Goal: Task Accomplishment & Management: Complete application form

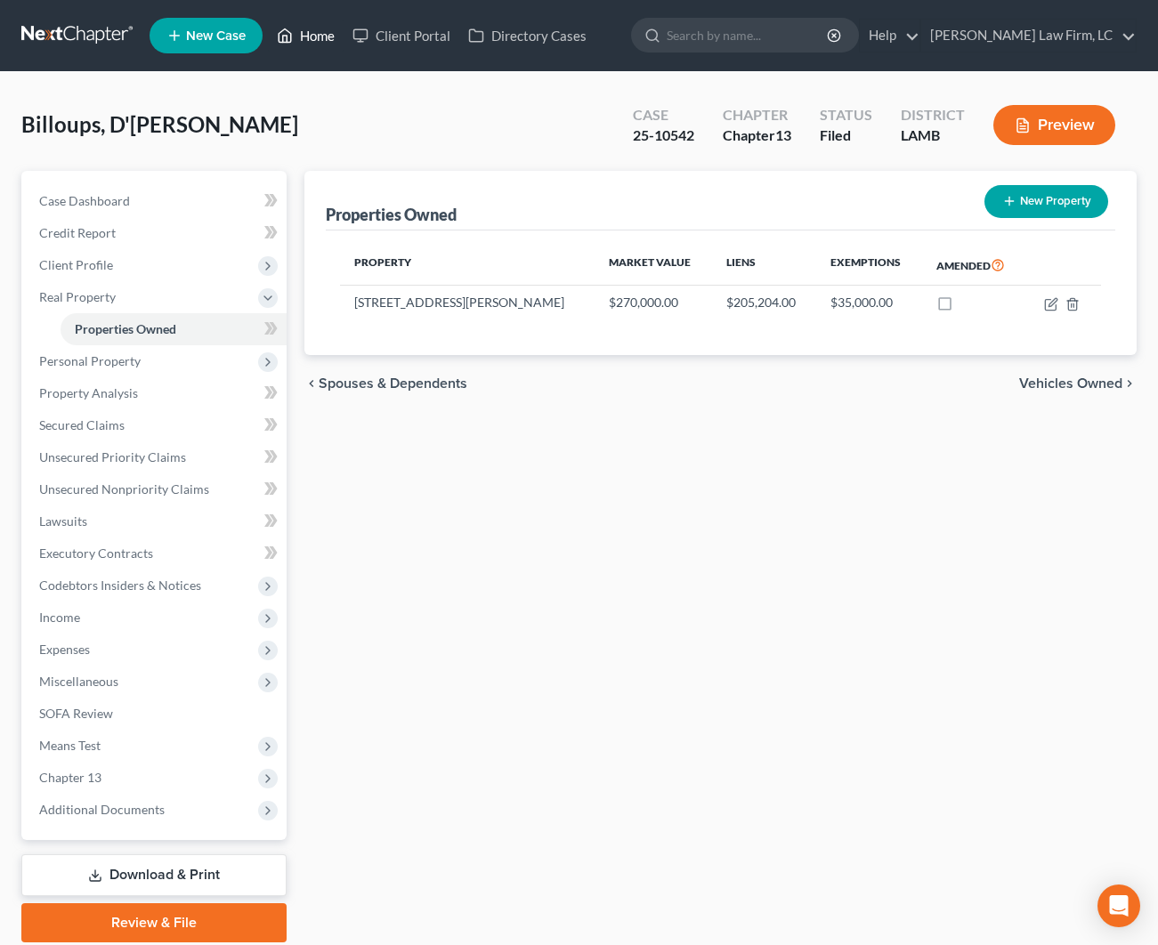
click at [287, 47] on link "Home" at bounding box center [306, 36] width 76 height 32
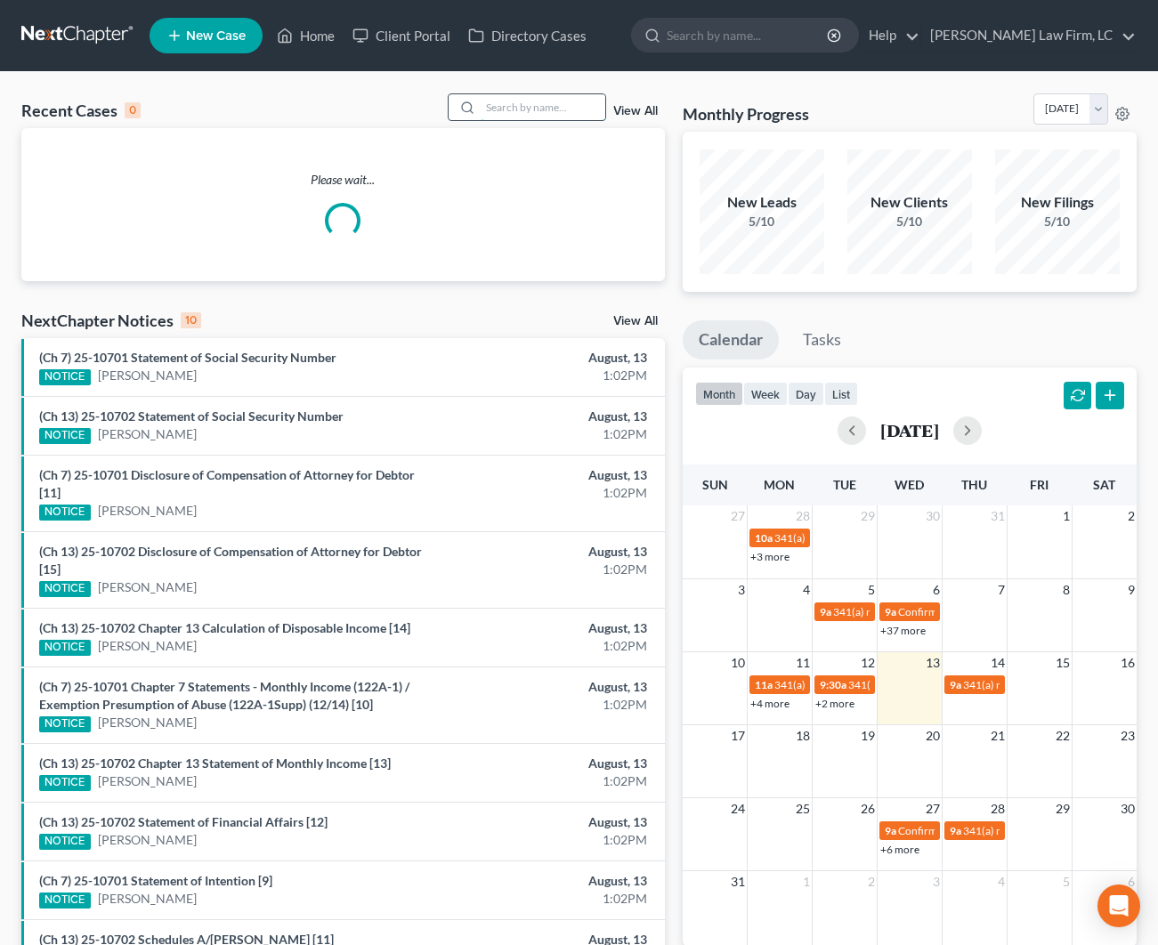
click at [528, 109] on input "search" at bounding box center [543, 107] width 125 height 26
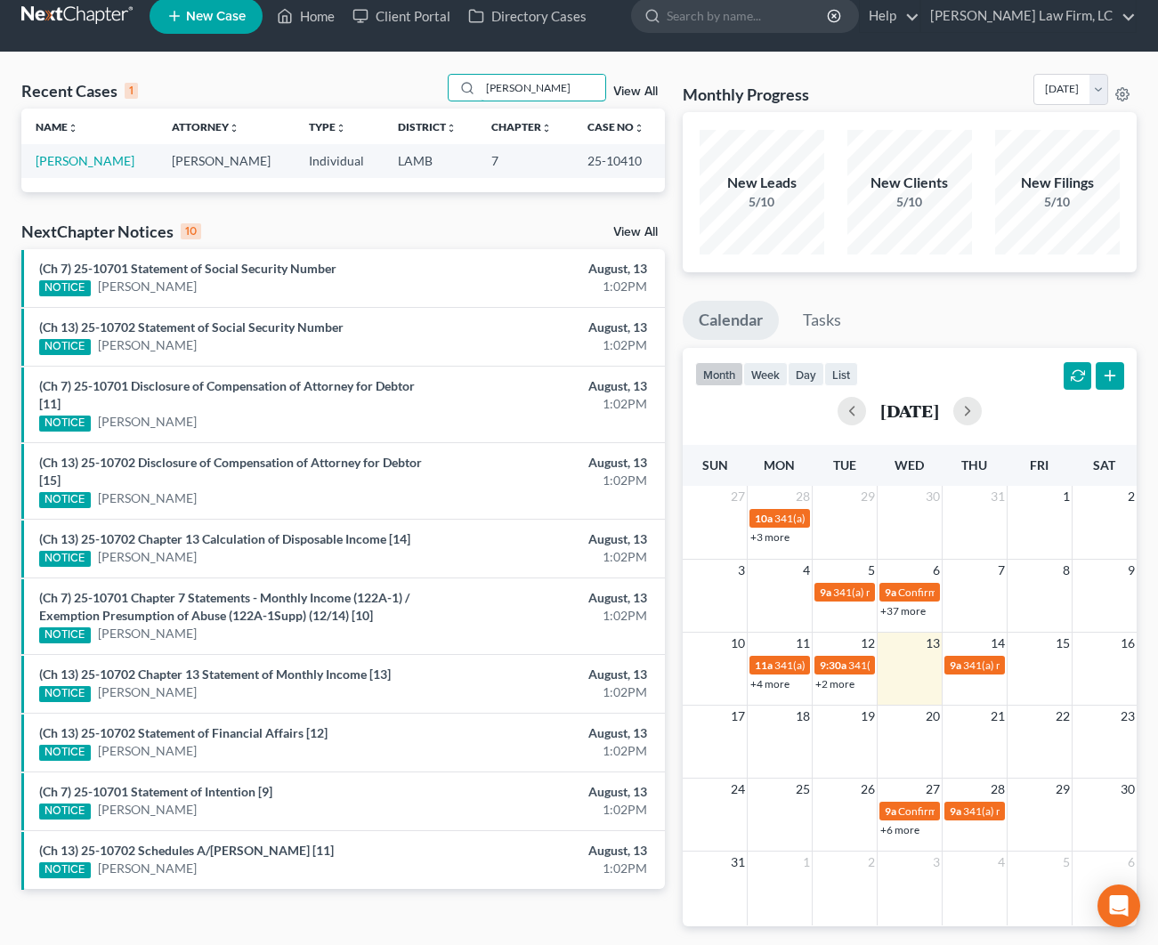
scroll to position [23, 0]
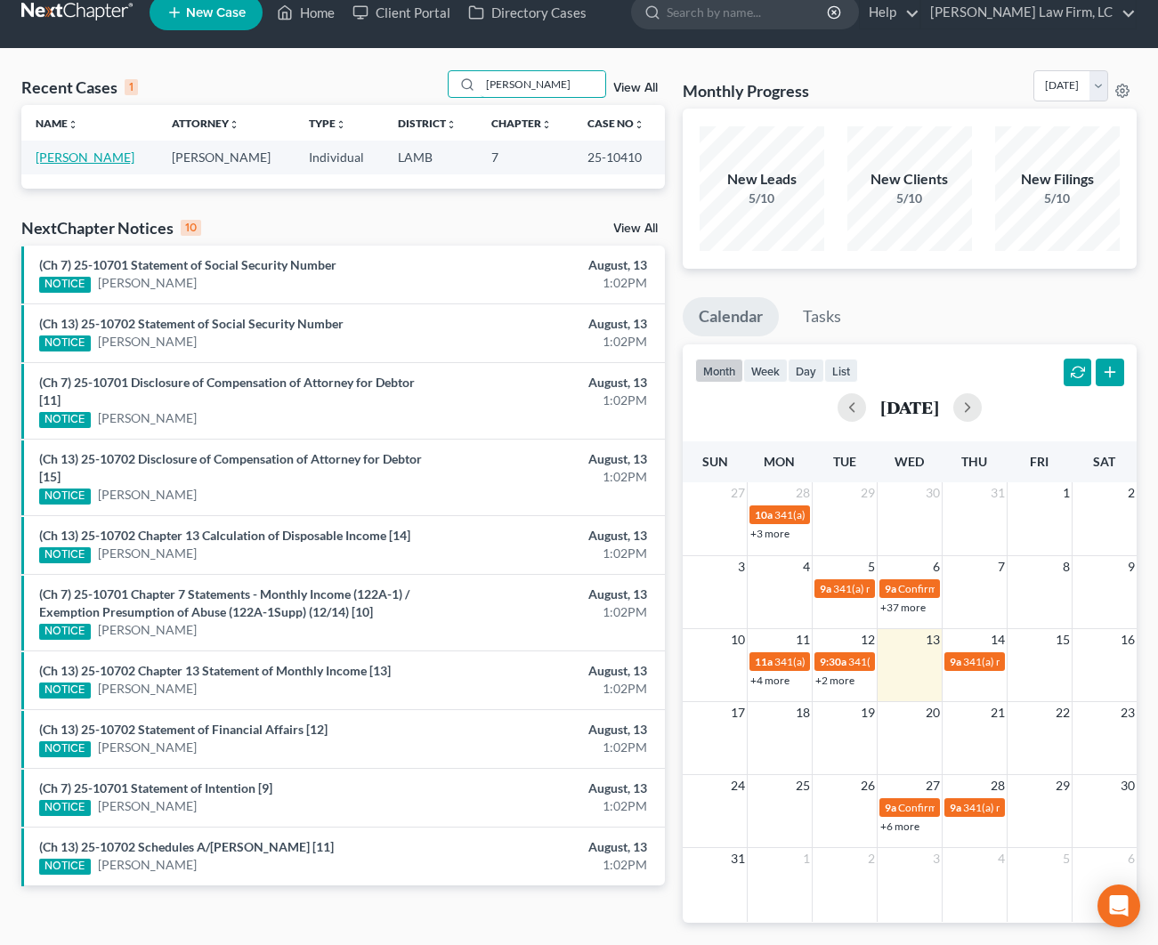
type input "[PERSON_NAME]"
click at [87, 154] on link "[PERSON_NAME]" at bounding box center [85, 157] width 99 height 15
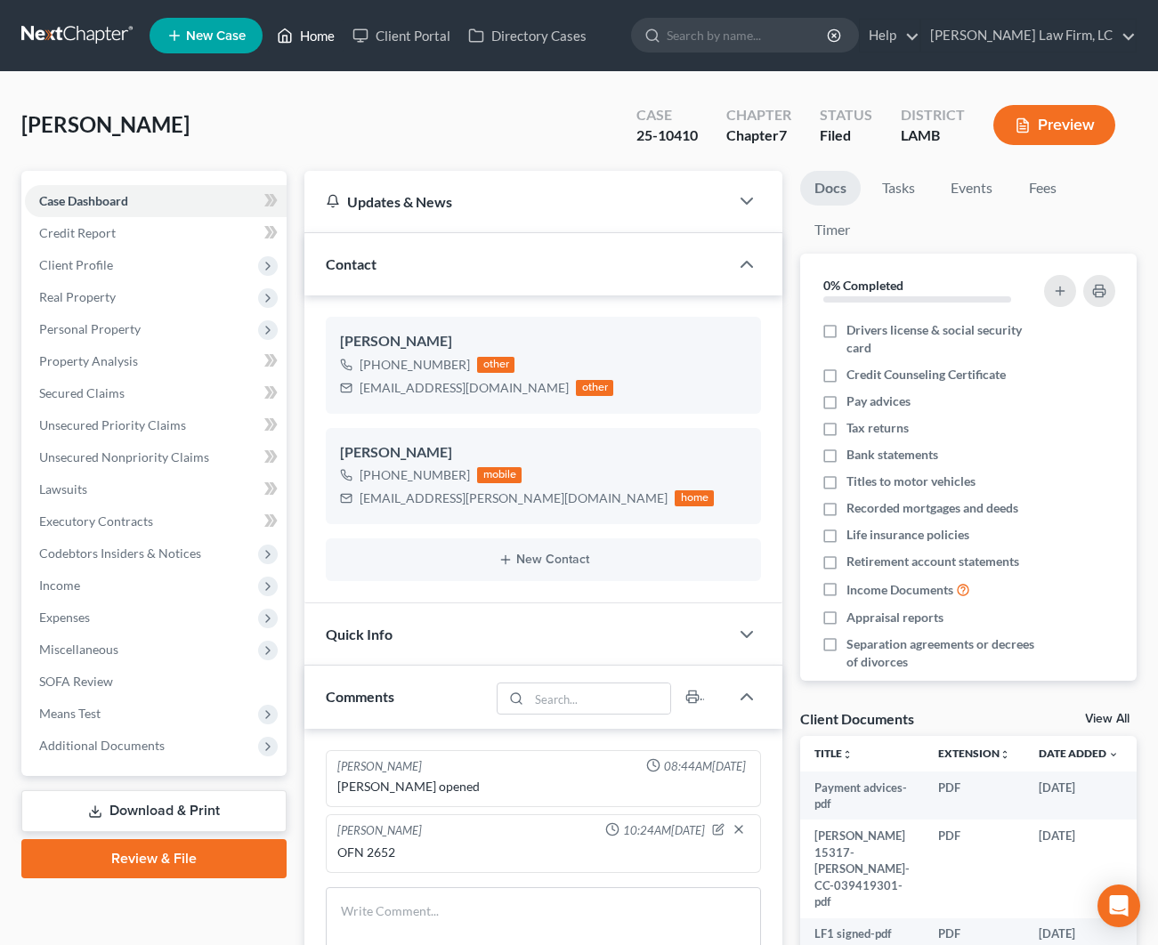
click at [326, 36] on link "Home" at bounding box center [306, 36] width 76 height 32
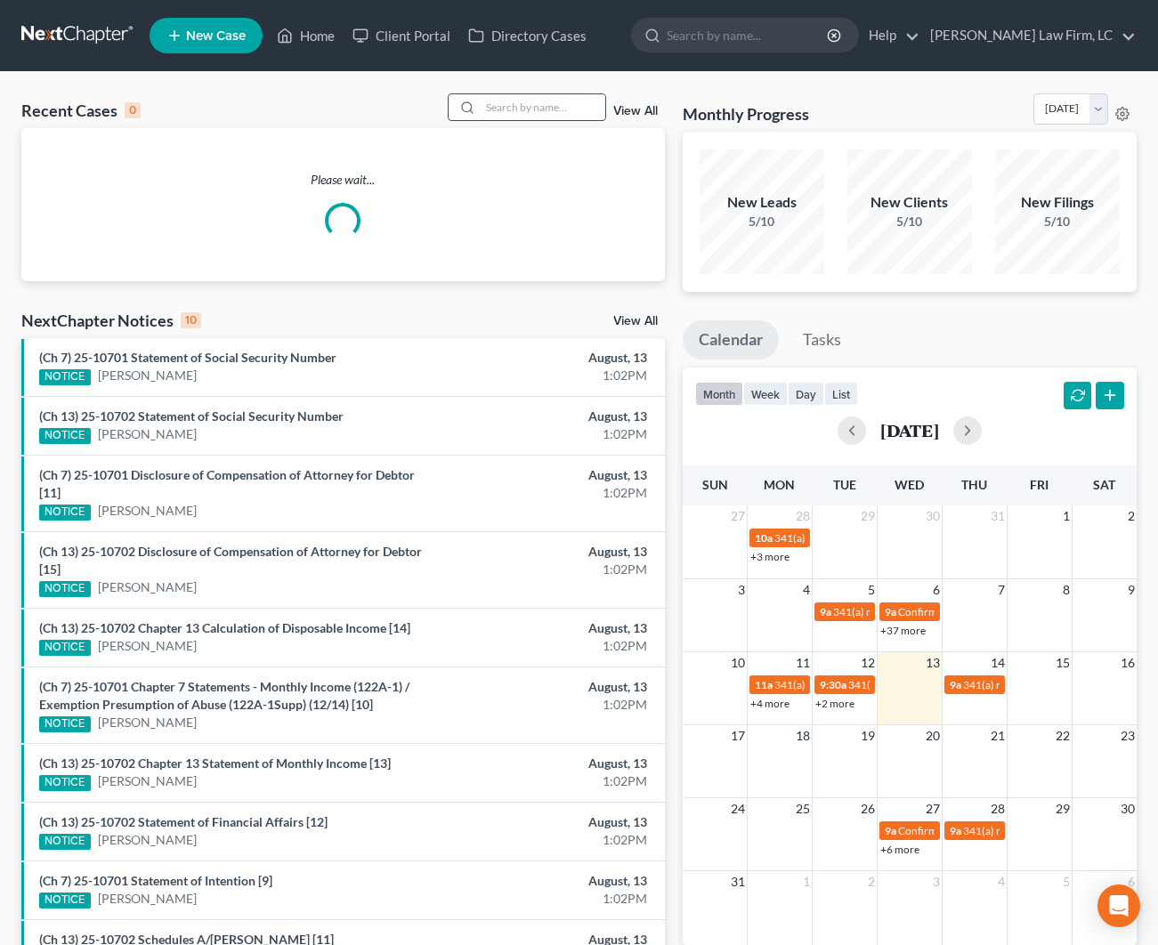
click at [560, 101] on input "search" at bounding box center [543, 107] width 125 height 26
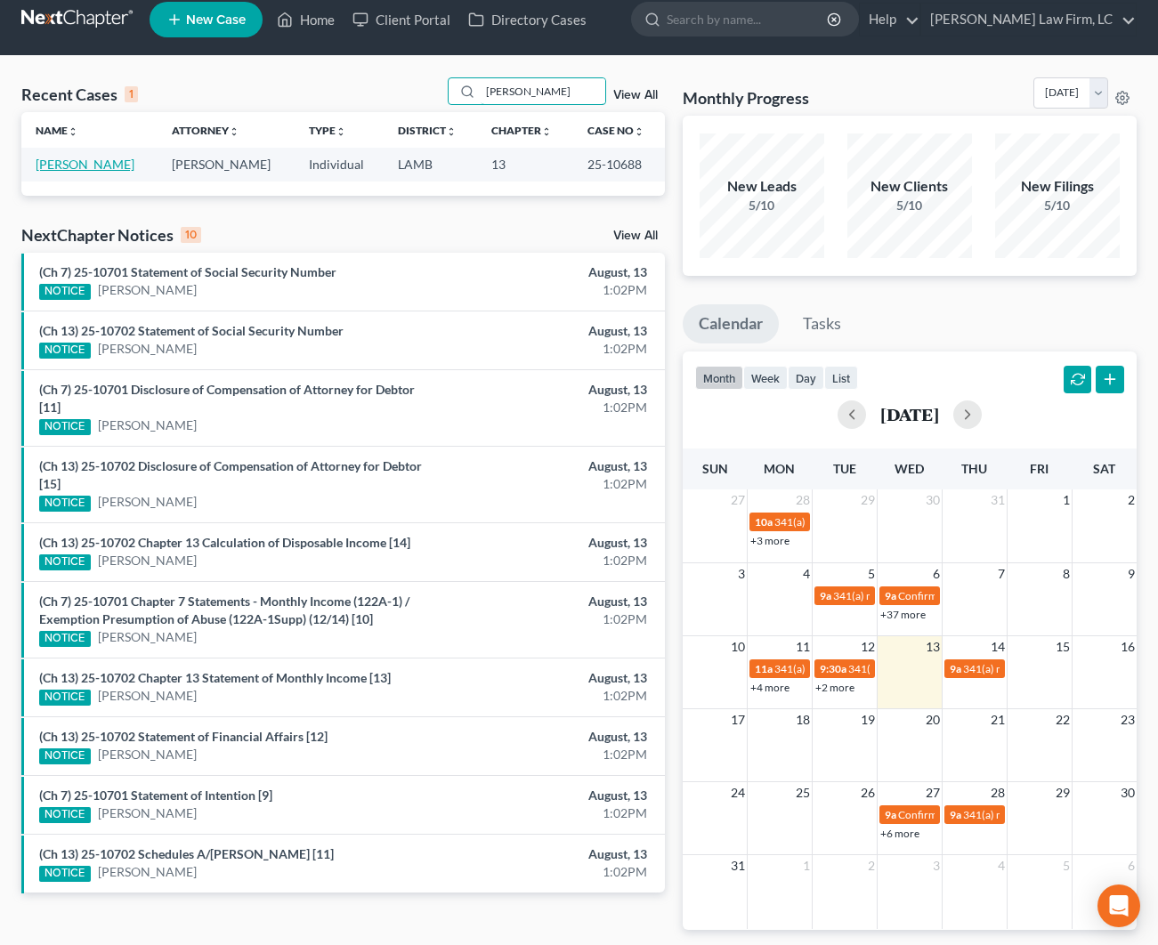
type input "[PERSON_NAME]"
click at [79, 169] on link "[PERSON_NAME]" at bounding box center [85, 164] width 99 height 15
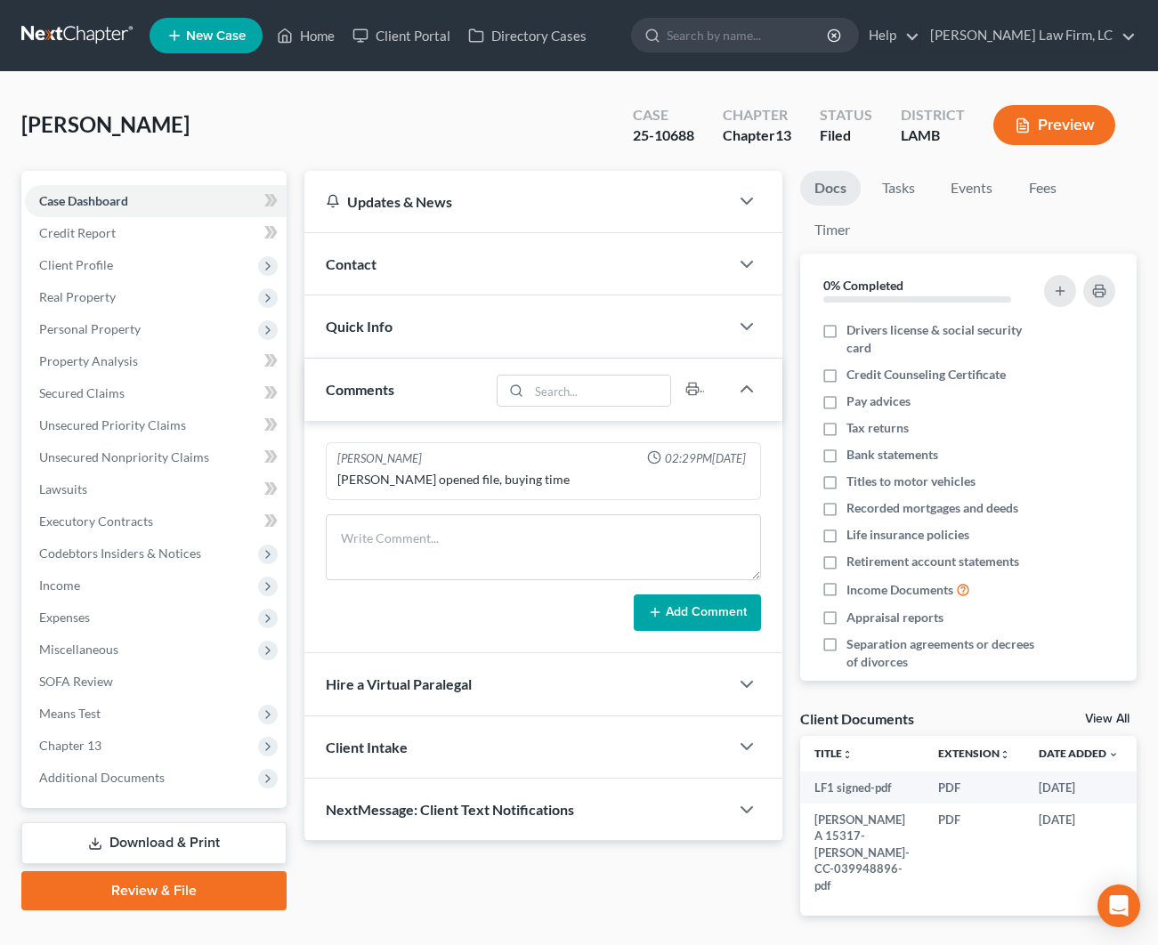
scroll to position [-1, 0]
click at [467, 532] on textarea at bounding box center [543, 548] width 435 height 66
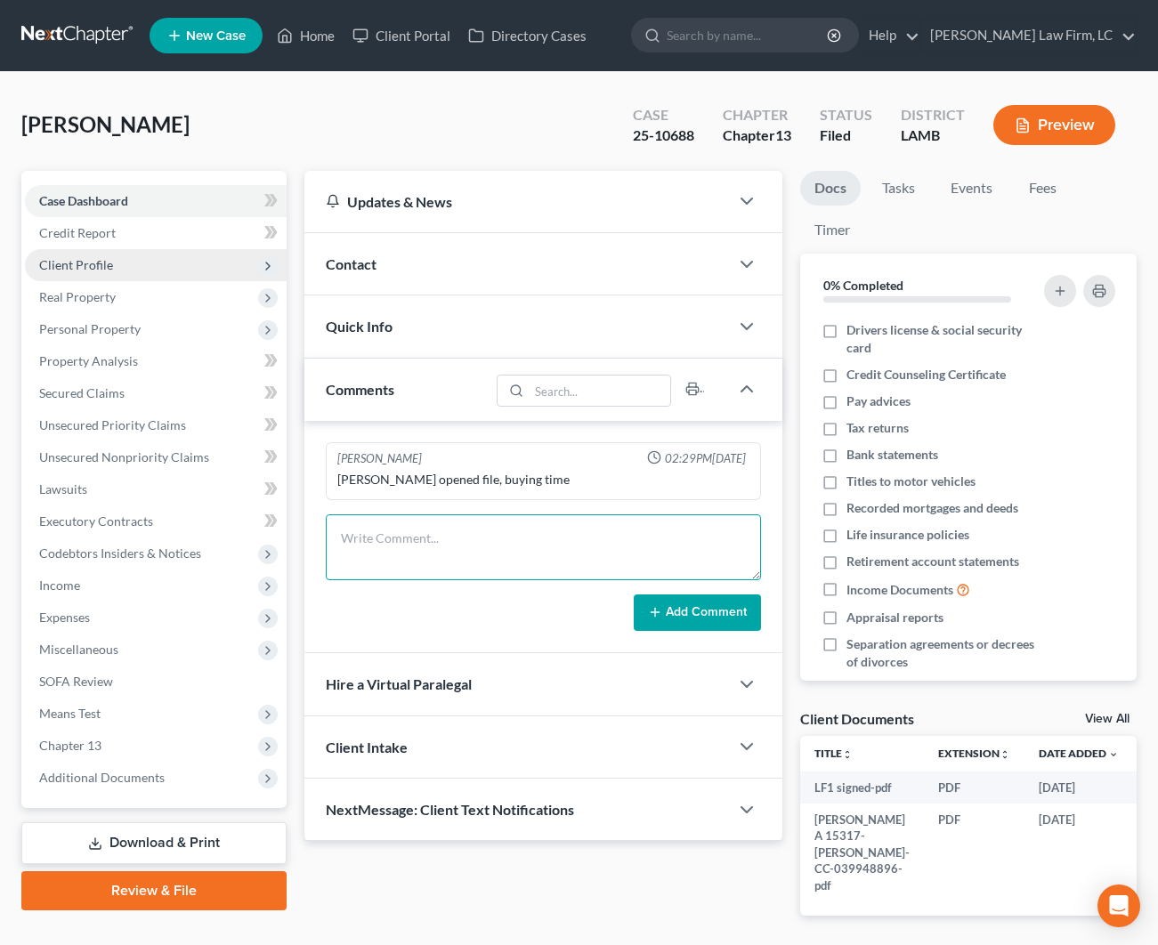
scroll to position [0, 0]
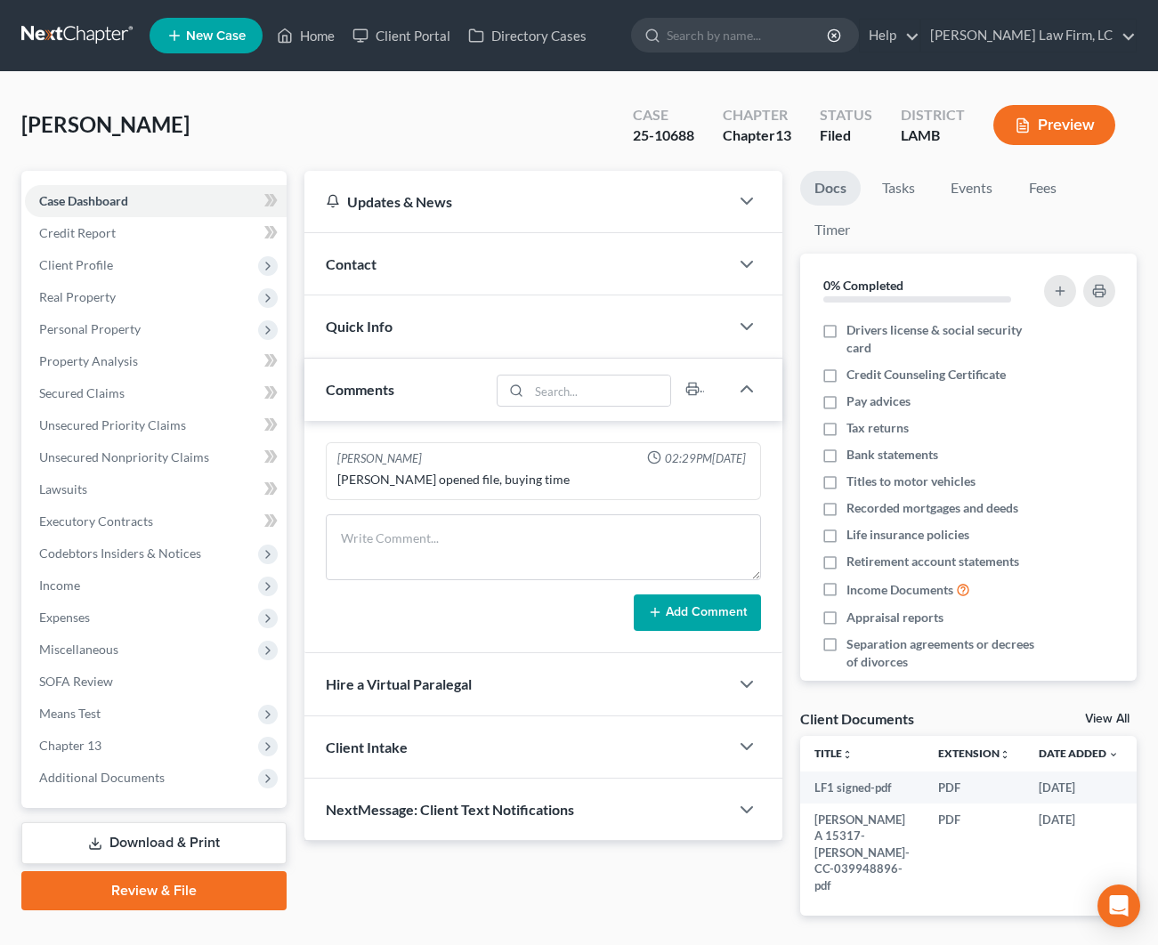
click at [425, 255] on div "Contact" at bounding box center [516, 263] width 425 height 61
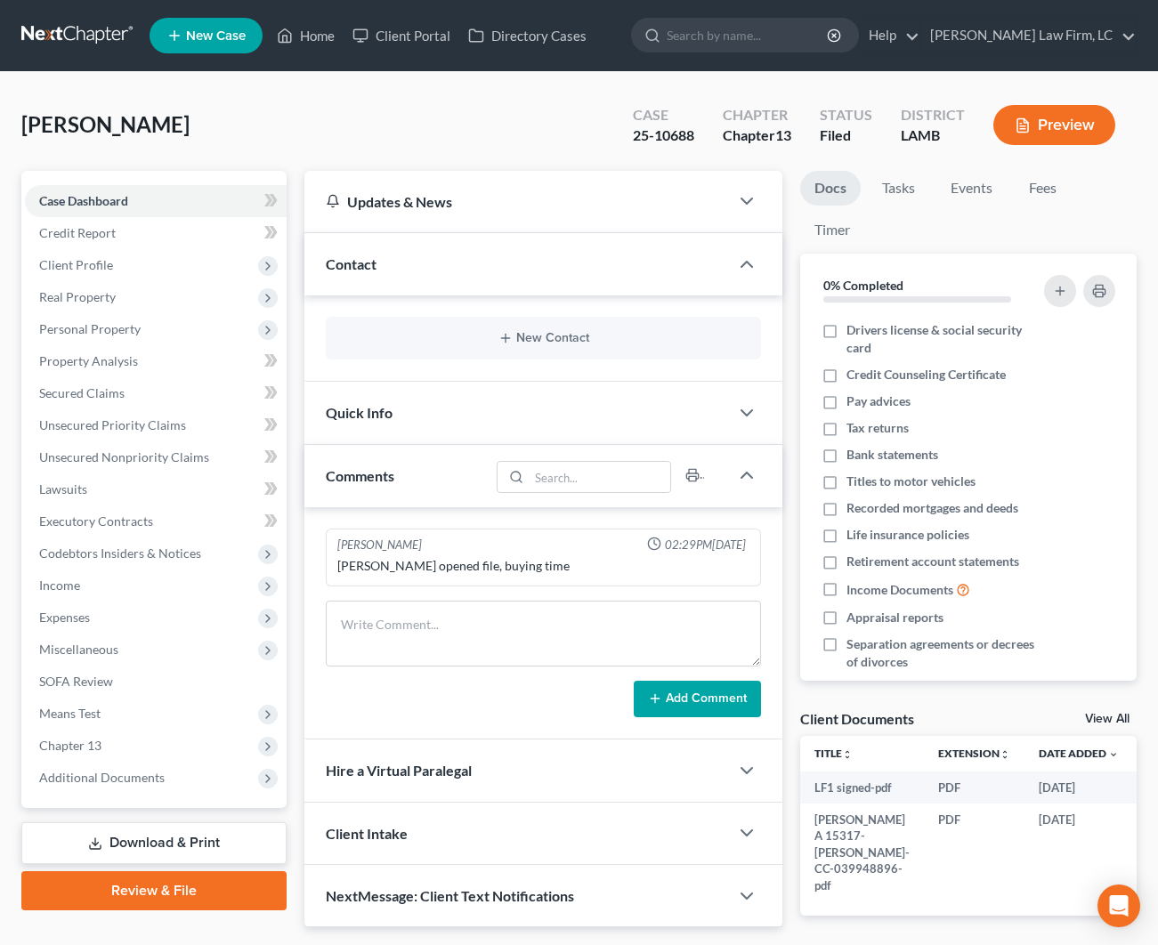
click at [474, 345] on div "New Contact" at bounding box center [543, 338] width 435 height 43
click at [455, 345] on button "New Contact" at bounding box center [543, 338] width 407 height 14
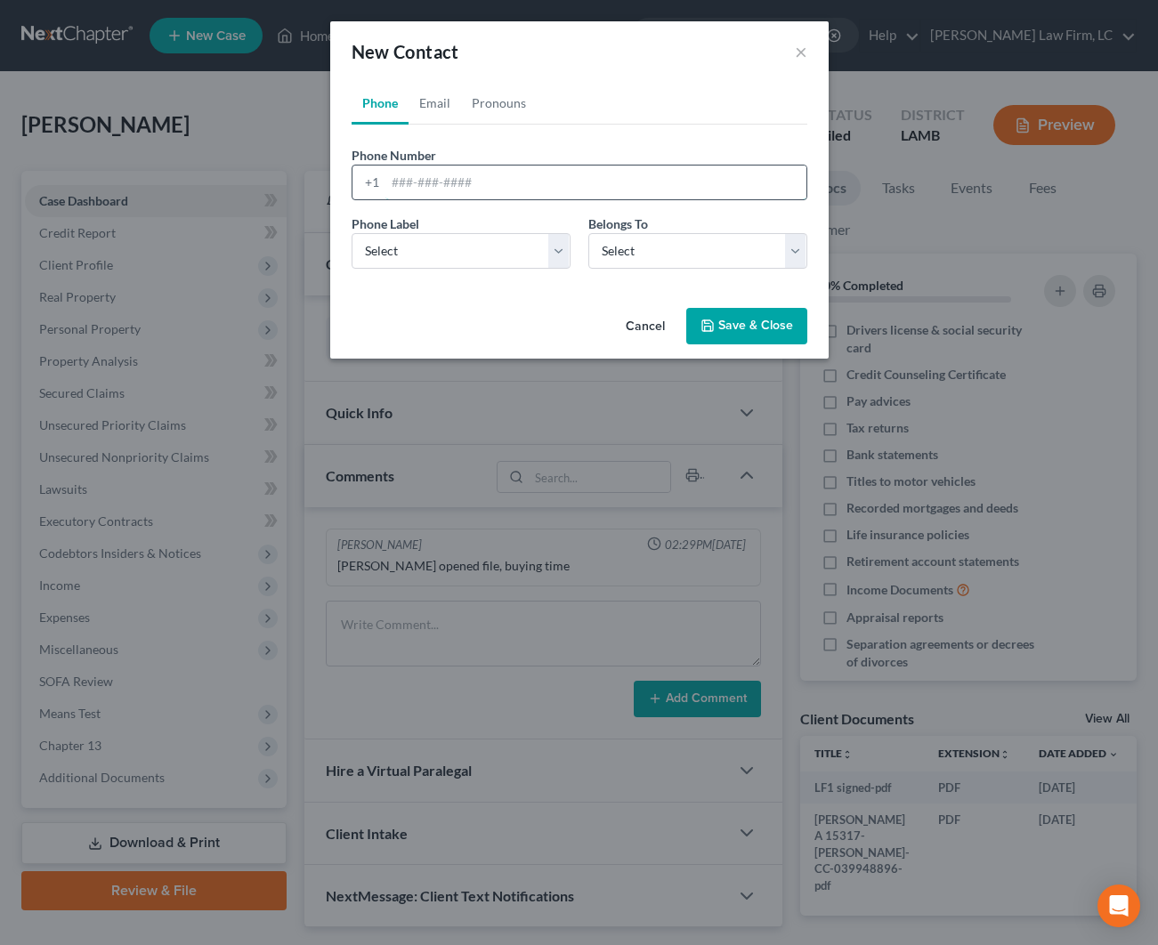
paste input "[PHONE_NUMBER]"
type input "[PHONE_NUMBER]"
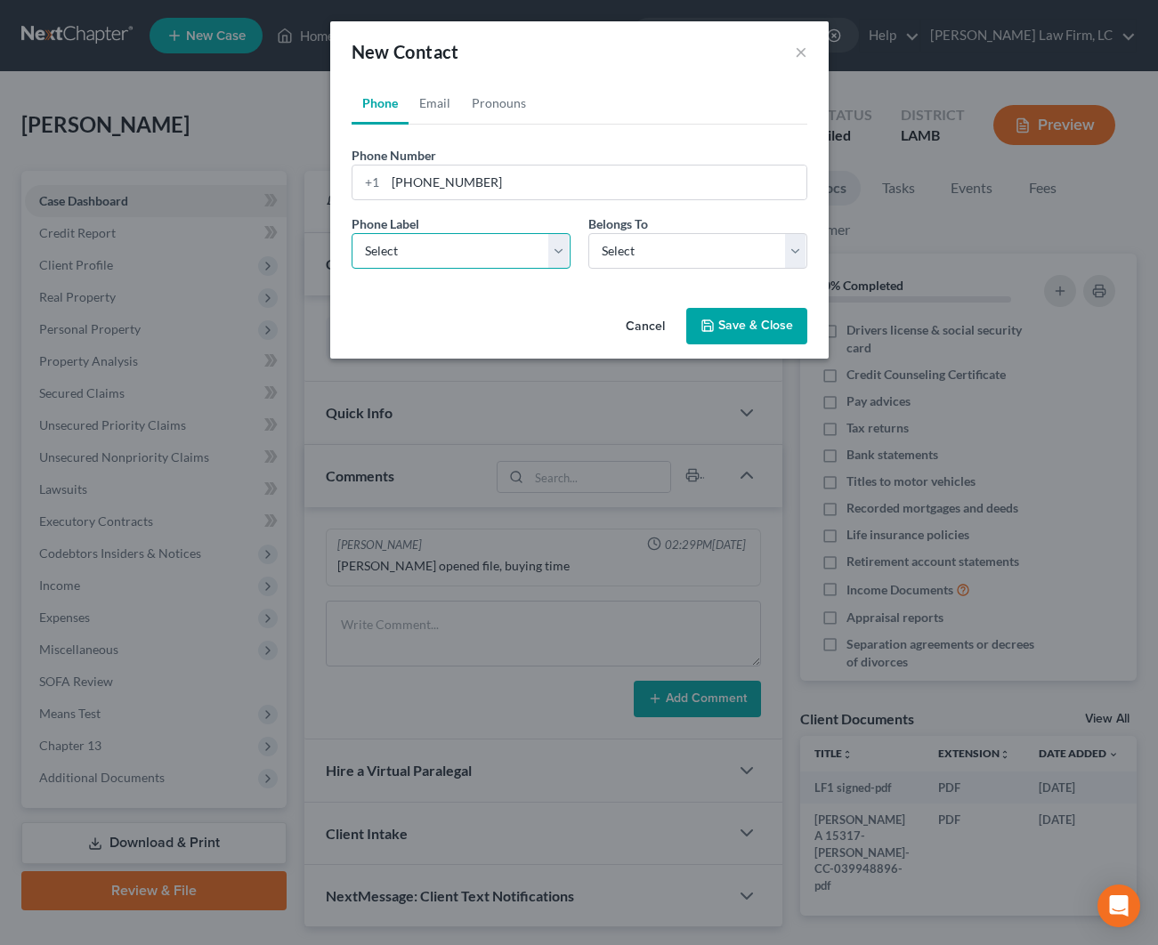
select select "0"
click at [422, 102] on link "Email" at bounding box center [435, 103] width 53 height 43
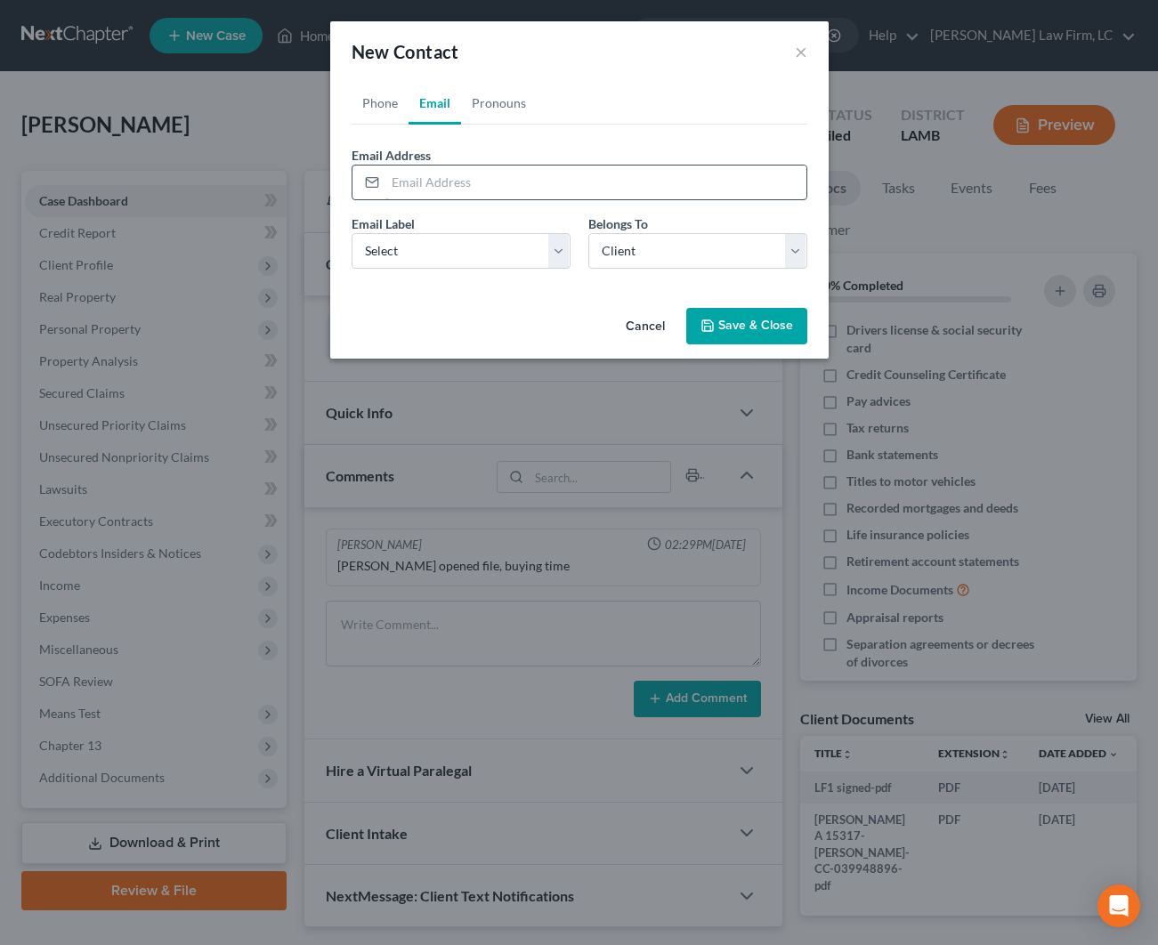
click at [452, 182] on input "email" at bounding box center [595, 183] width 421 height 34
paste input "[EMAIL_ADDRESS][DOMAIN_NAME]"
type input "[EMAIL_ADDRESS][DOMAIN_NAME]"
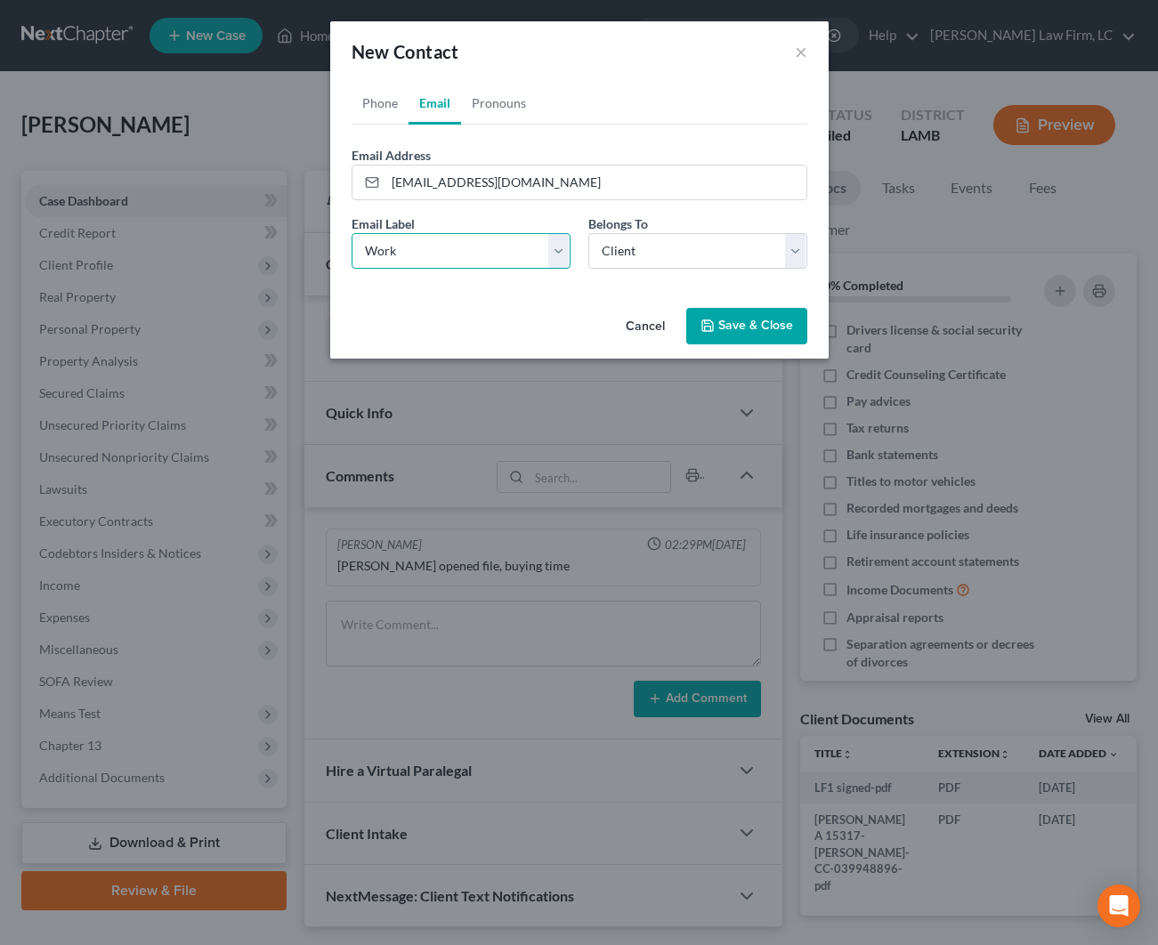
select select "0"
click at [728, 325] on button "Save & Close" at bounding box center [746, 326] width 121 height 37
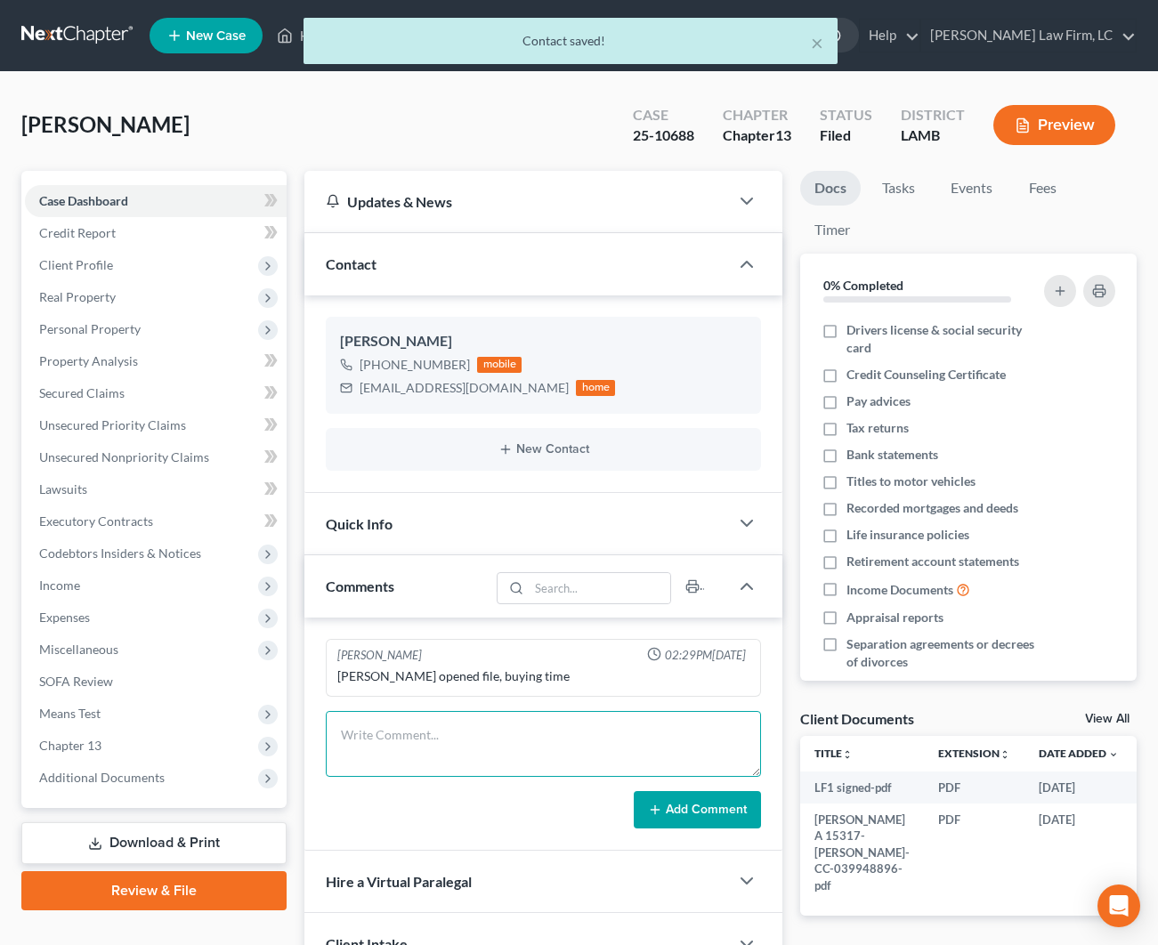
click at [446, 747] on textarea at bounding box center [543, 744] width 435 height 66
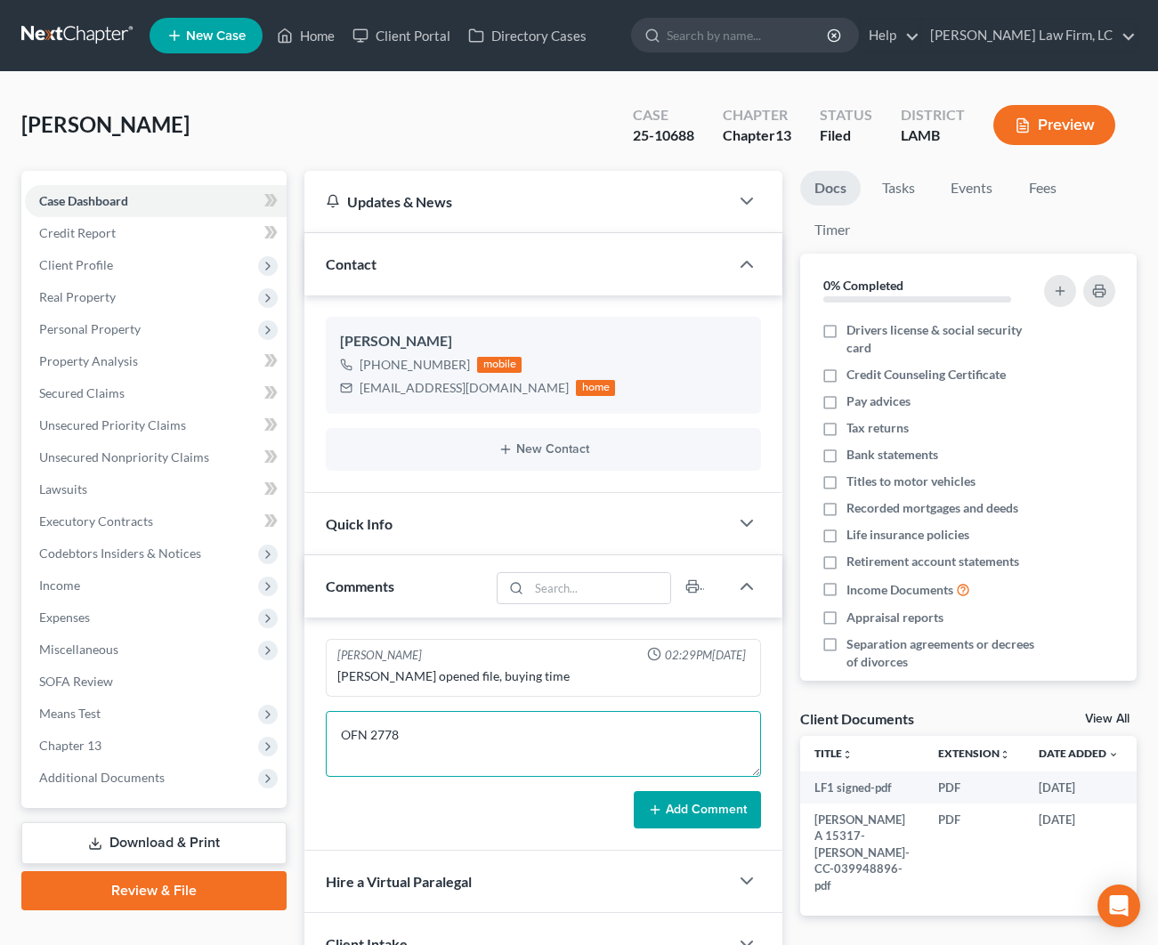
type textarea "OFN 2778"
click at [692, 811] on button "Add Comment" at bounding box center [697, 809] width 127 height 37
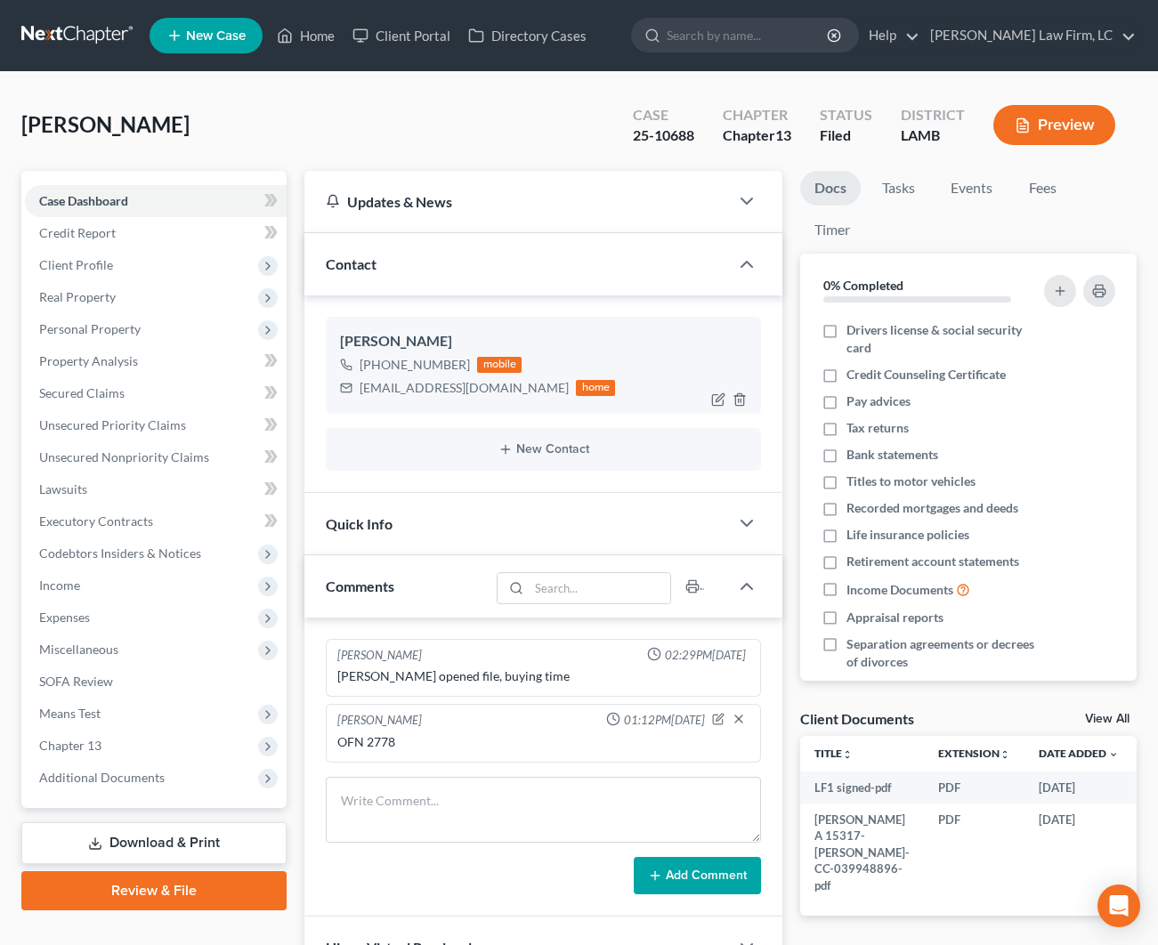
drag, startPoint x: 458, startPoint y: 360, endPoint x: 406, endPoint y: 364, distance: 52.7
click at [406, 364] on div "[PHONE_NUMBER]" at bounding box center [415, 365] width 110 height 18
drag, startPoint x: 450, startPoint y: 363, endPoint x: 376, endPoint y: 366, distance: 74.8
click at [376, 366] on div "[PHONE_NUMBER]" at bounding box center [415, 365] width 110 height 18
copy div "[PHONE_NUMBER]"
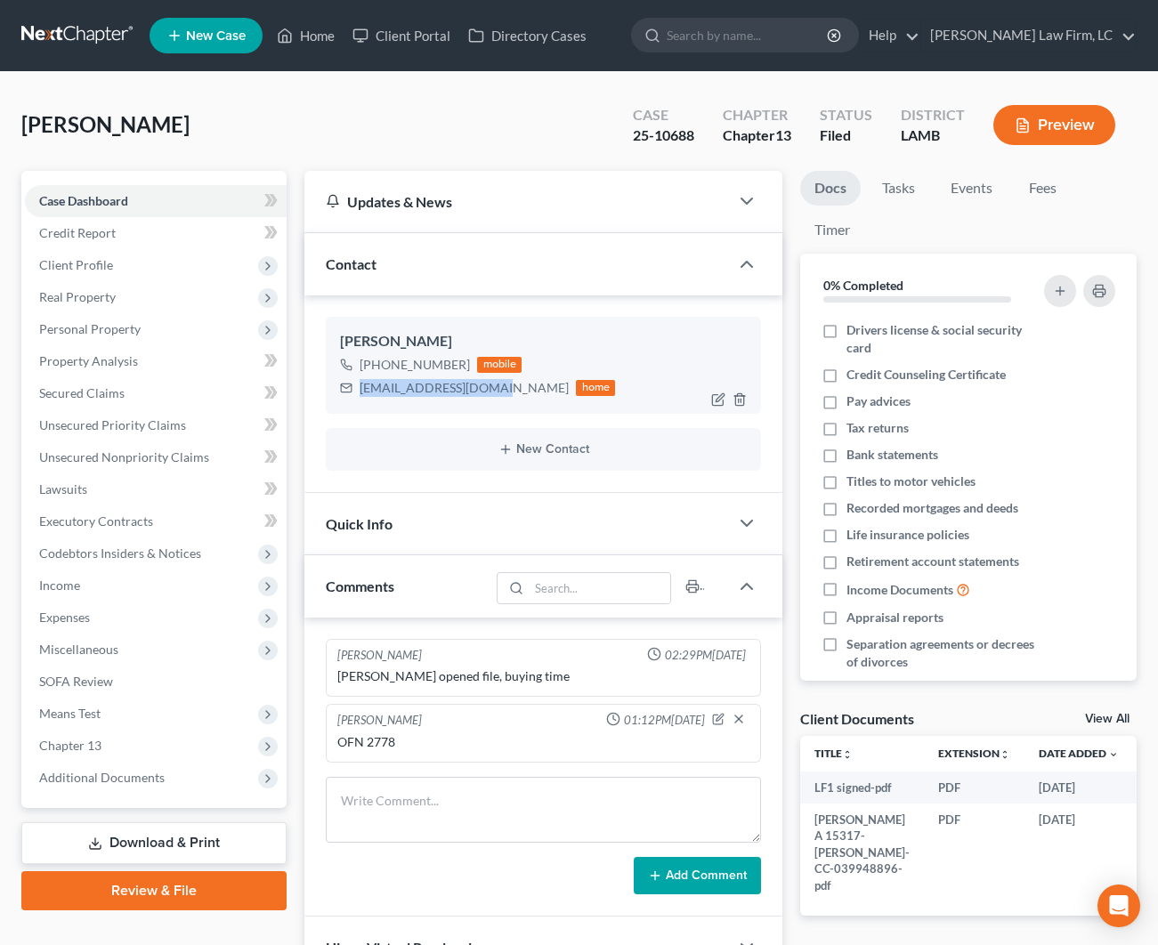
drag, startPoint x: 449, startPoint y: 385, endPoint x: 360, endPoint y: 383, distance: 89.1
click at [360, 383] on div "[EMAIL_ADDRESS][DOMAIN_NAME]" at bounding box center [464, 388] width 209 height 18
copy div "[EMAIL_ADDRESS][DOMAIN_NAME]"
drag, startPoint x: 701, startPoint y: 136, endPoint x: 601, endPoint y: 134, distance: 100.6
click at [601, 134] on div "[PERSON_NAME] Upgraded Case 25-10688 Chapter Chapter 13 Status Filed District […" at bounding box center [578, 131] width 1115 height 77
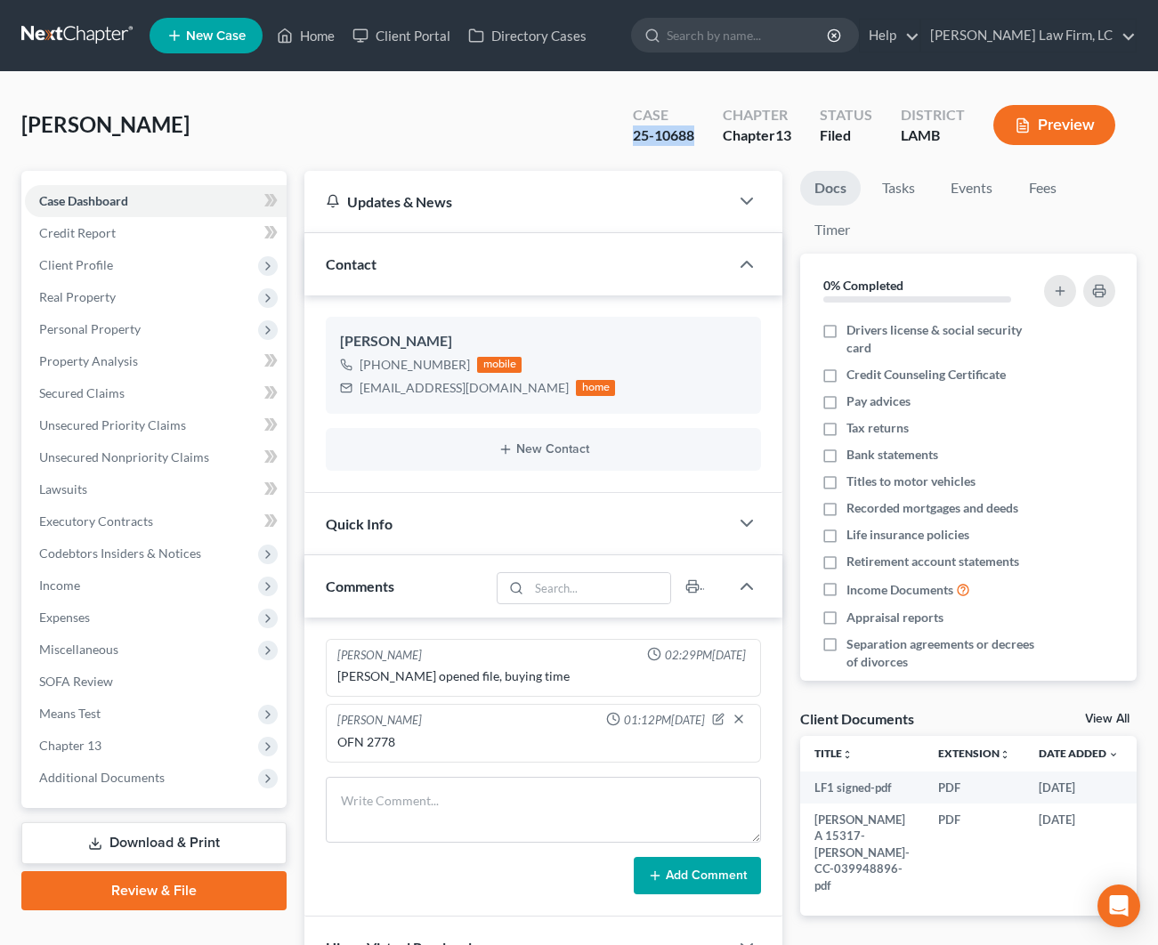
copy div "25-10688"
click at [158, 259] on span "Client Profile" at bounding box center [156, 265] width 262 height 32
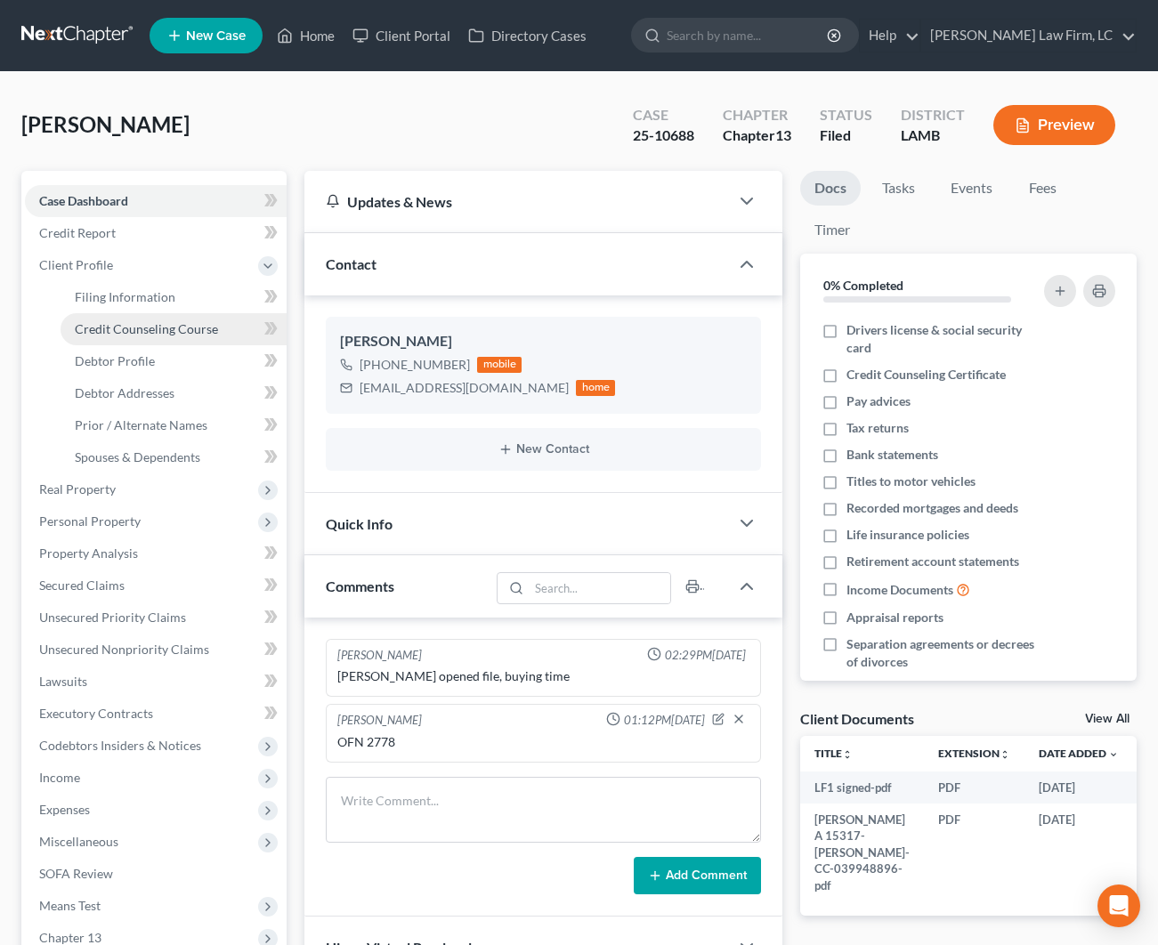
drag, startPoint x: 160, startPoint y: 304, endPoint x: 173, endPoint y: 321, distance: 21.7
click at [160, 304] on span "Filing Information" at bounding box center [125, 296] width 101 height 15
select select "1"
select select "0"
select select "3"
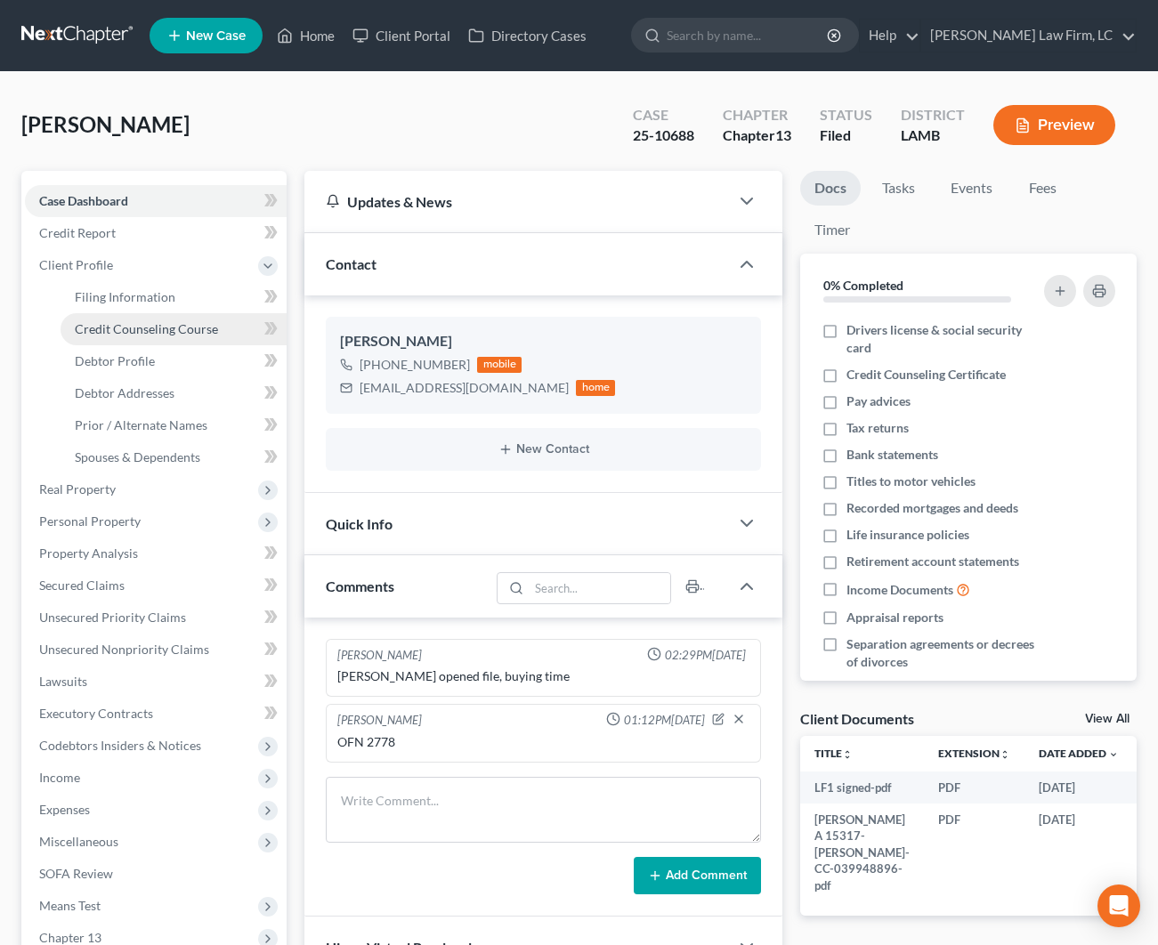
select select "35"
select select "0"
select select "19"
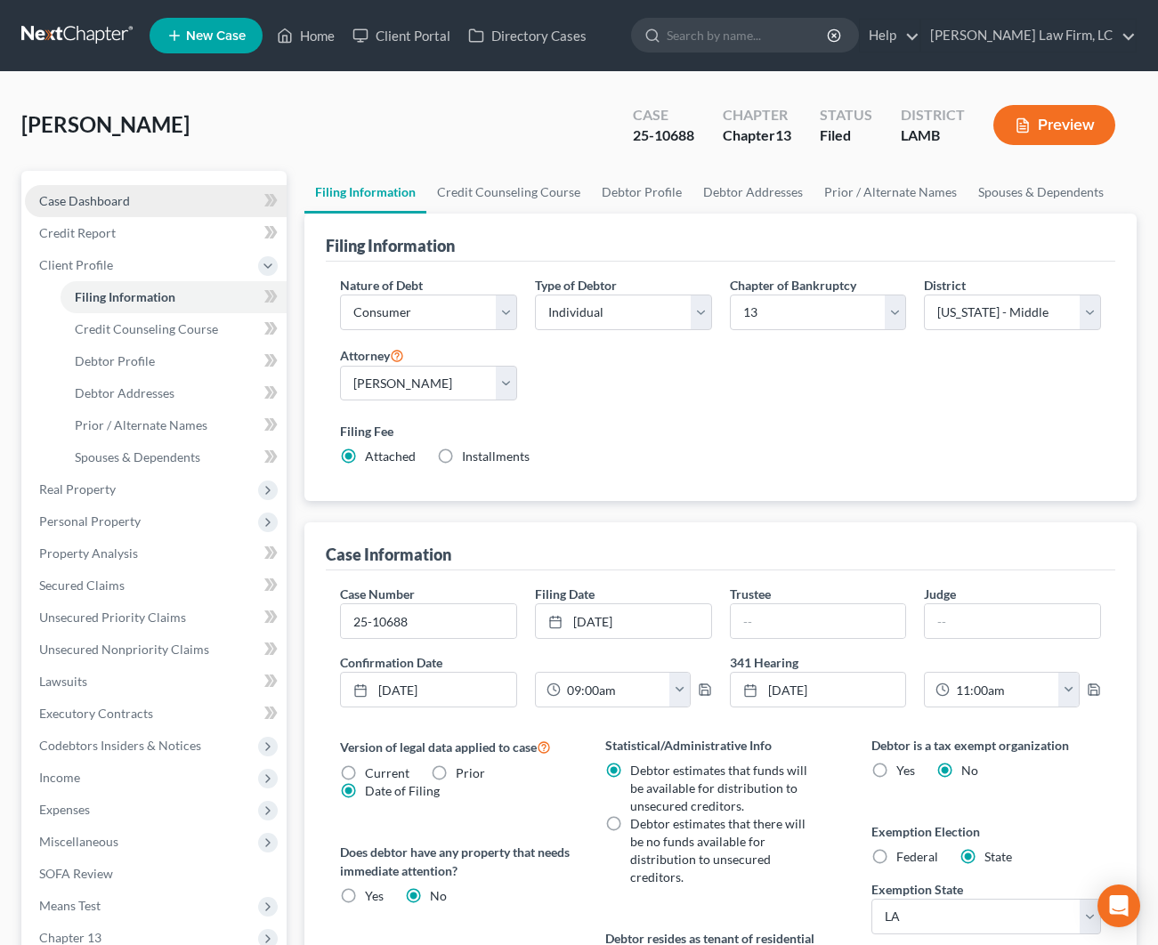
click at [178, 202] on link "Case Dashboard" at bounding box center [156, 201] width 262 height 32
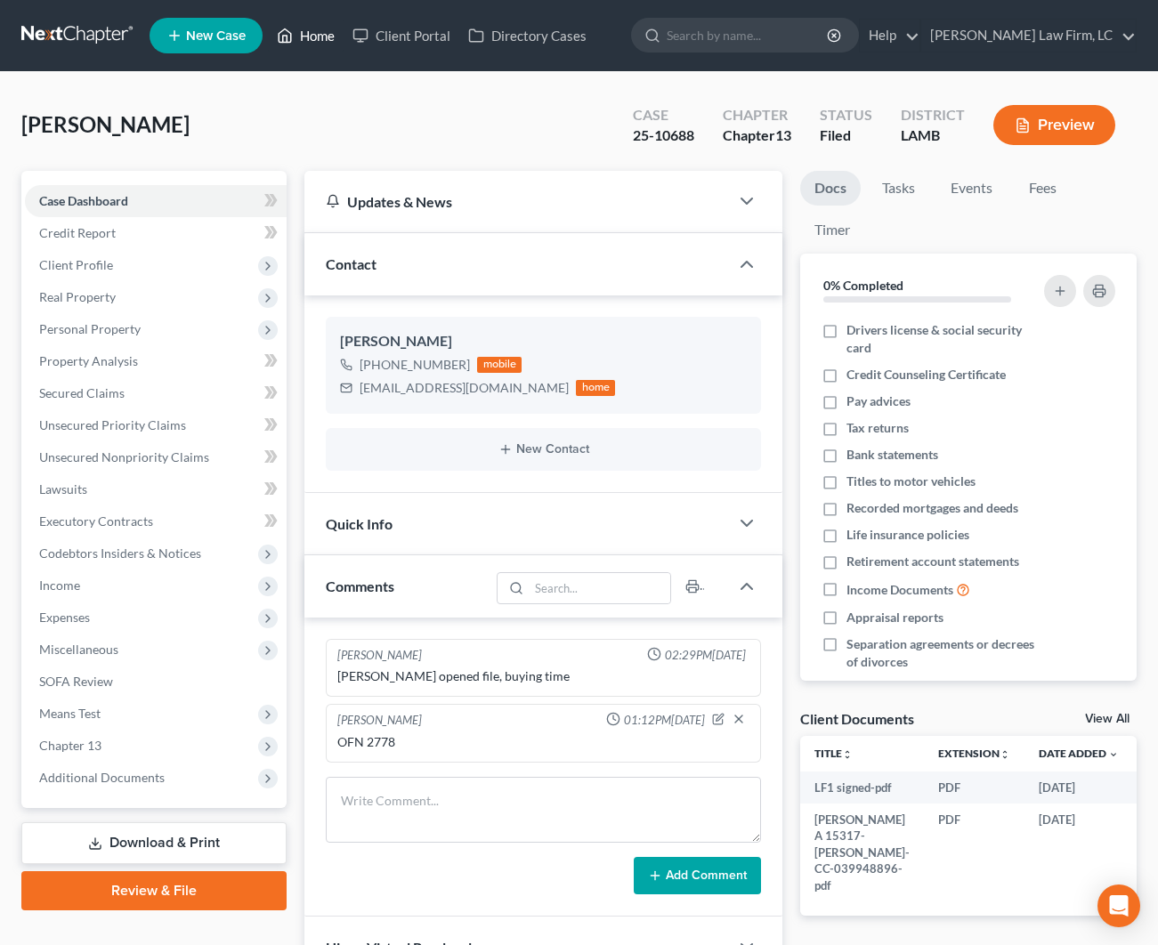
click at [325, 38] on link "Home" at bounding box center [306, 36] width 76 height 32
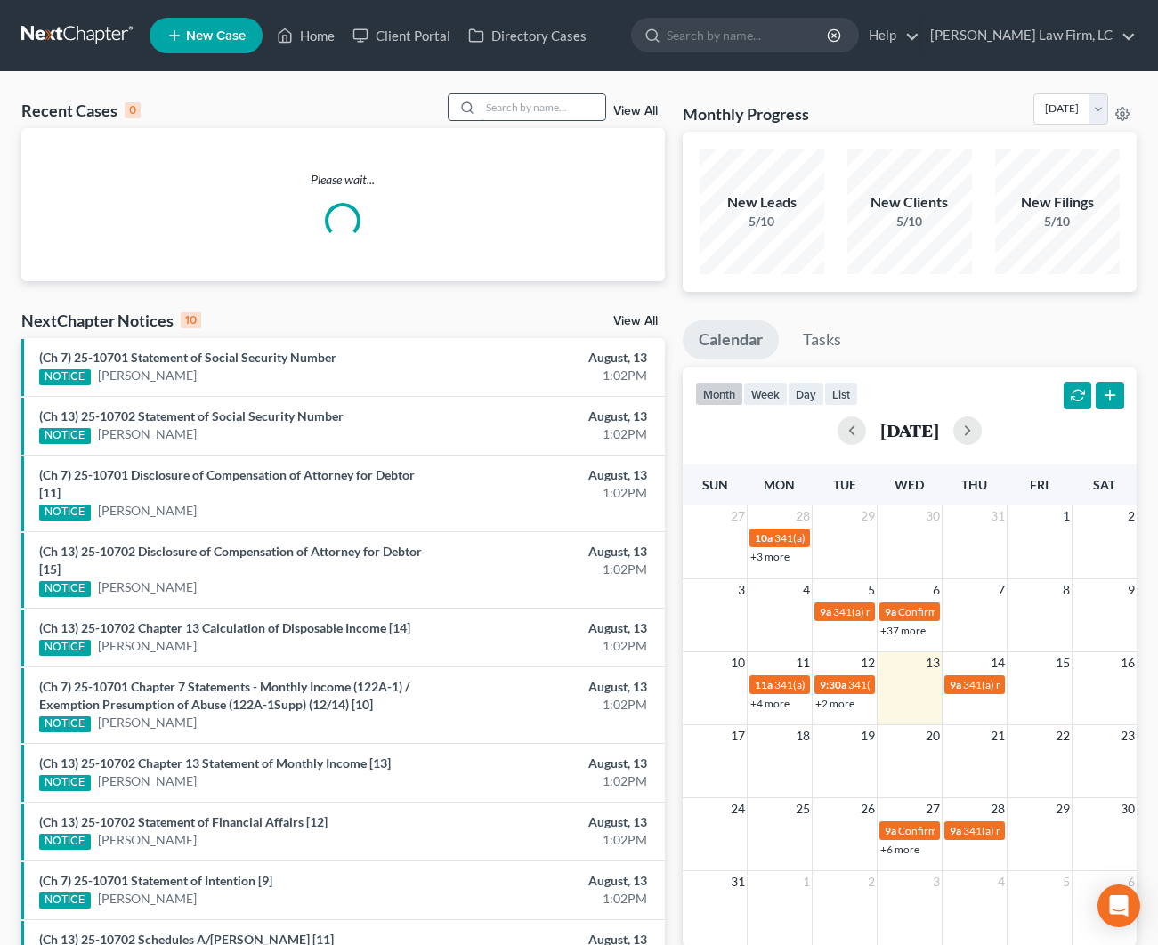
click at [587, 113] on input "search" at bounding box center [543, 107] width 125 height 26
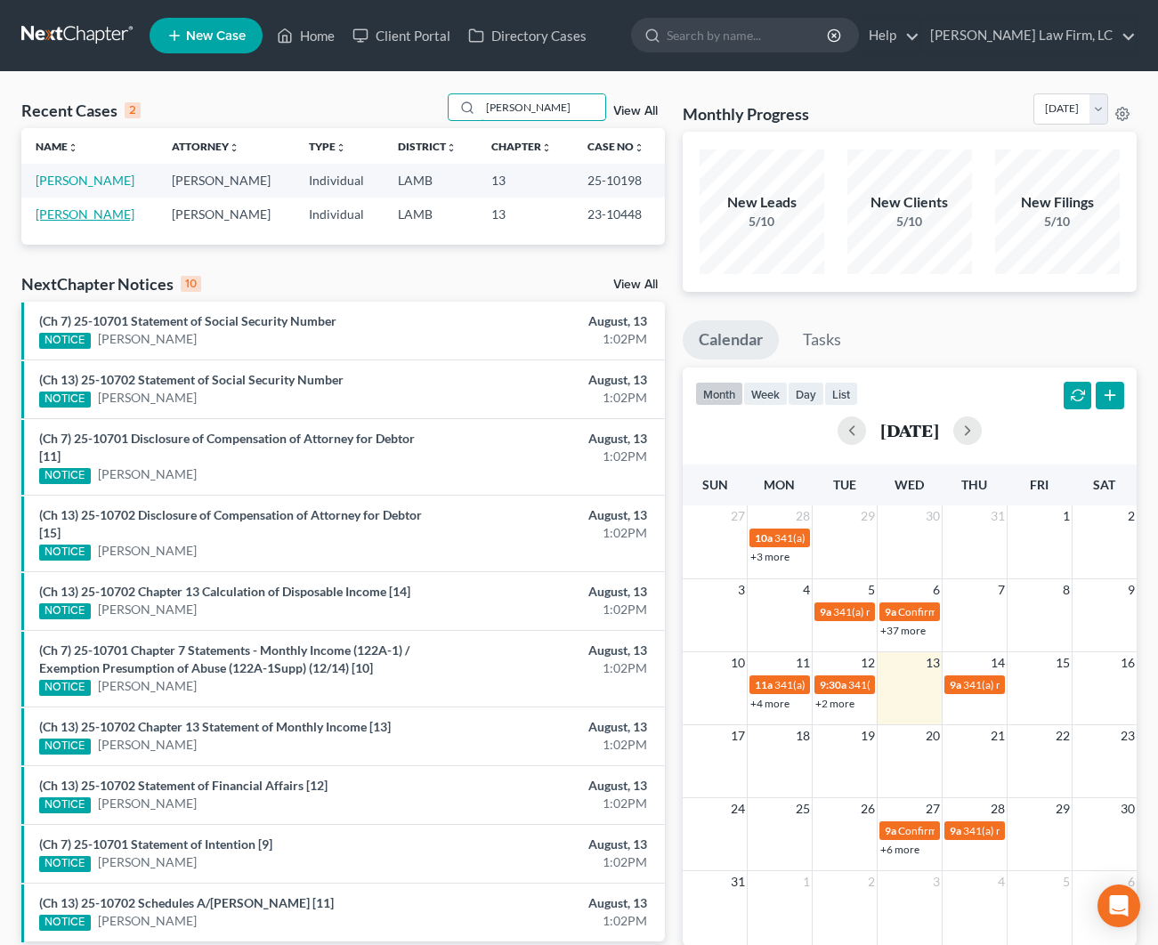
type input "[PERSON_NAME]"
click at [81, 217] on link "[PERSON_NAME]" at bounding box center [85, 214] width 99 height 15
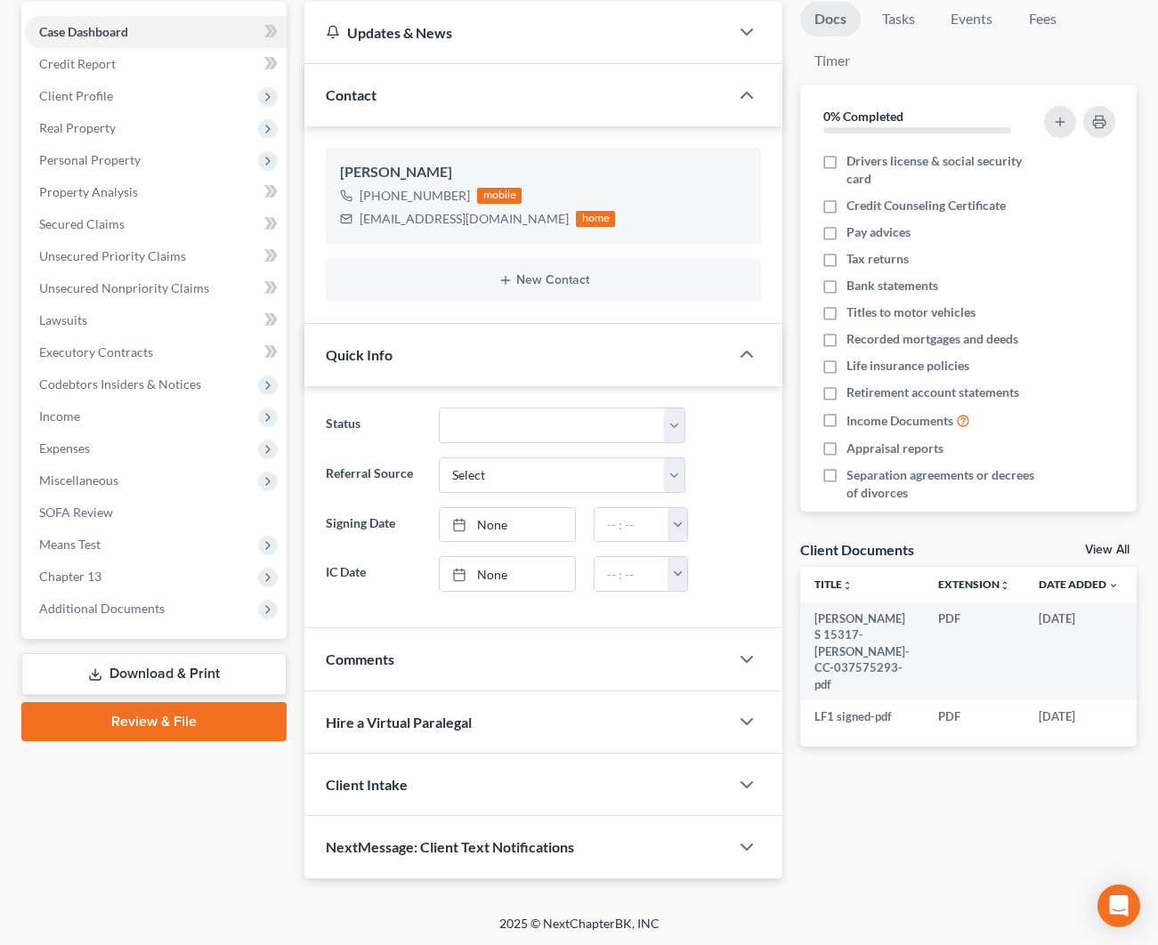
scroll to position [168, 0]
click at [700, 668] on div "Comments" at bounding box center [516, 659] width 425 height 61
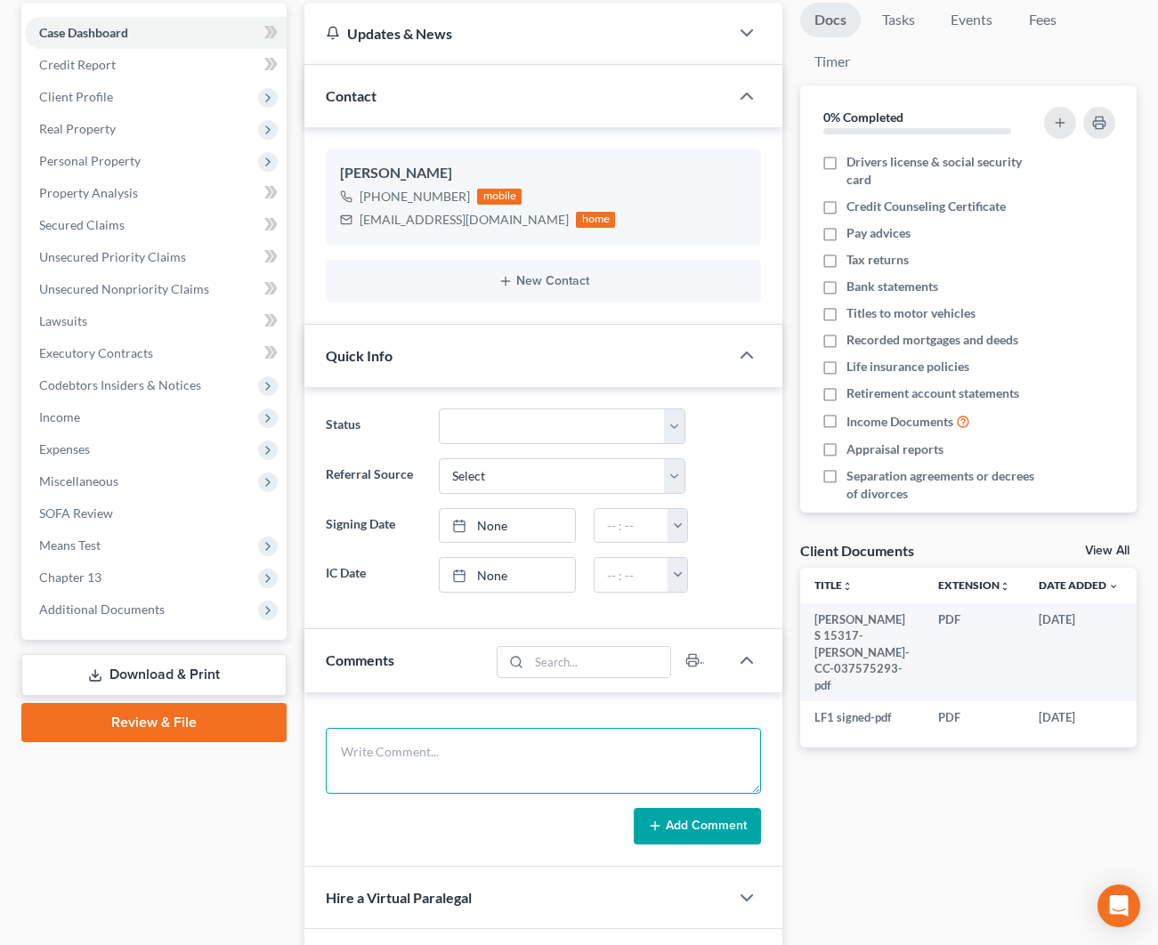
click at [529, 737] on textarea at bounding box center [543, 761] width 435 height 66
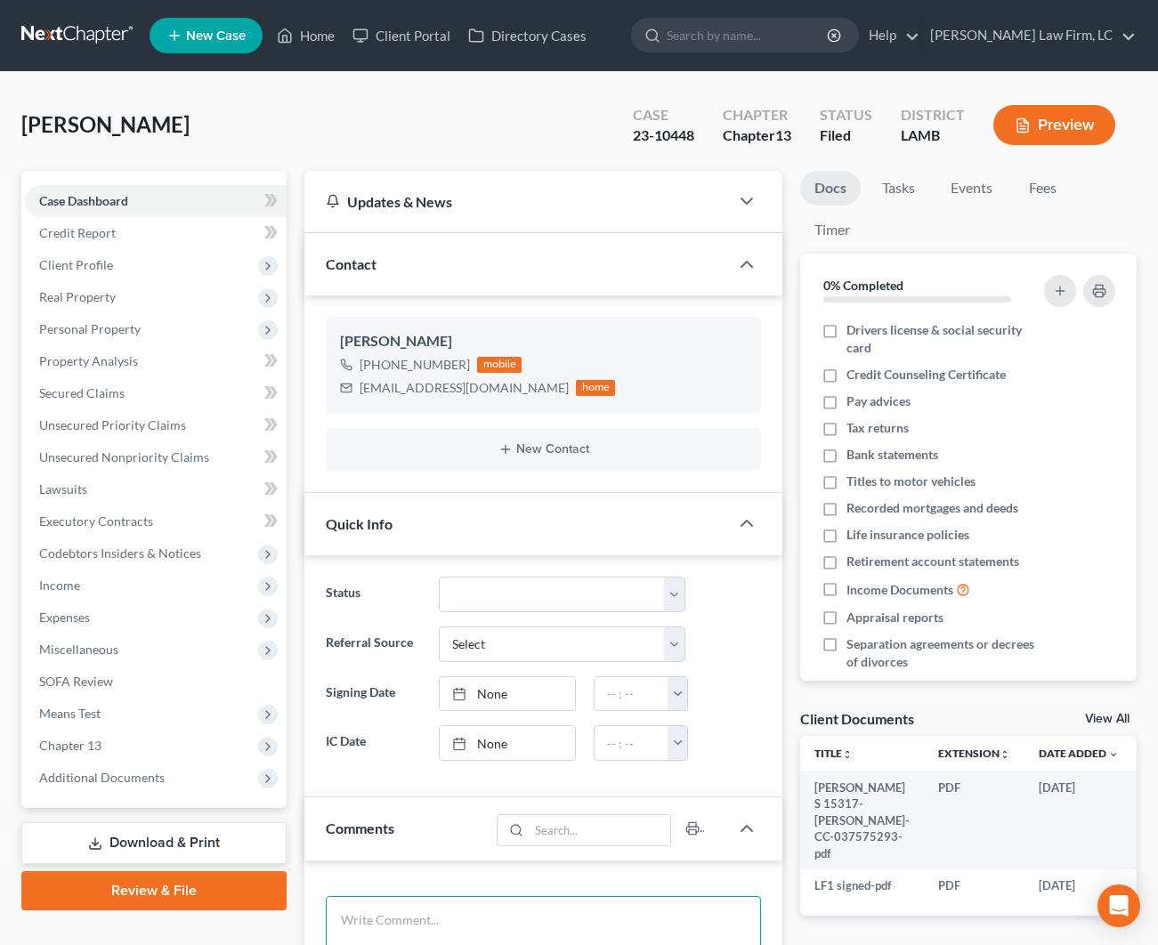
scroll to position [0, 0]
click at [304, 40] on link "Home" at bounding box center [306, 36] width 76 height 32
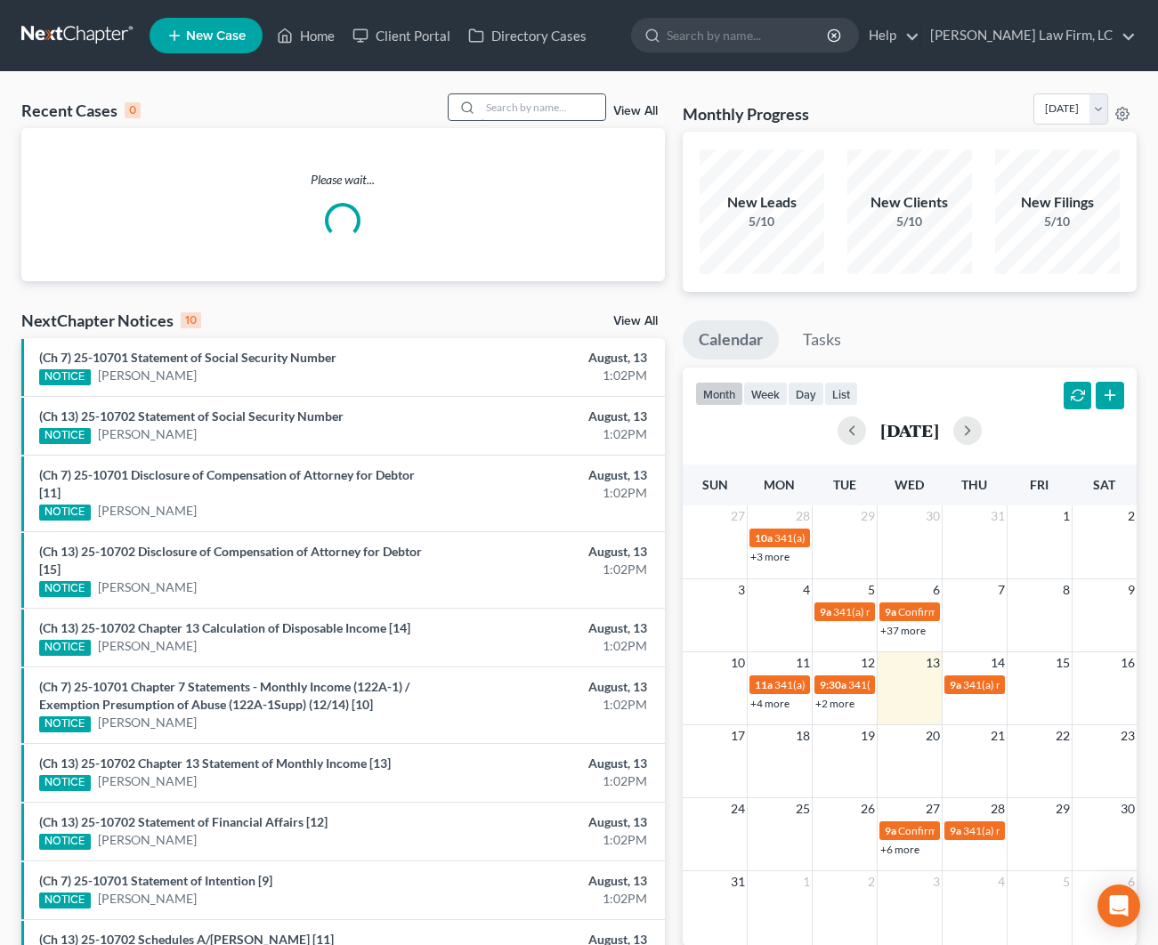
click at [530, 101] on input "search" at bounding box center [543, 107] width 125 height 26
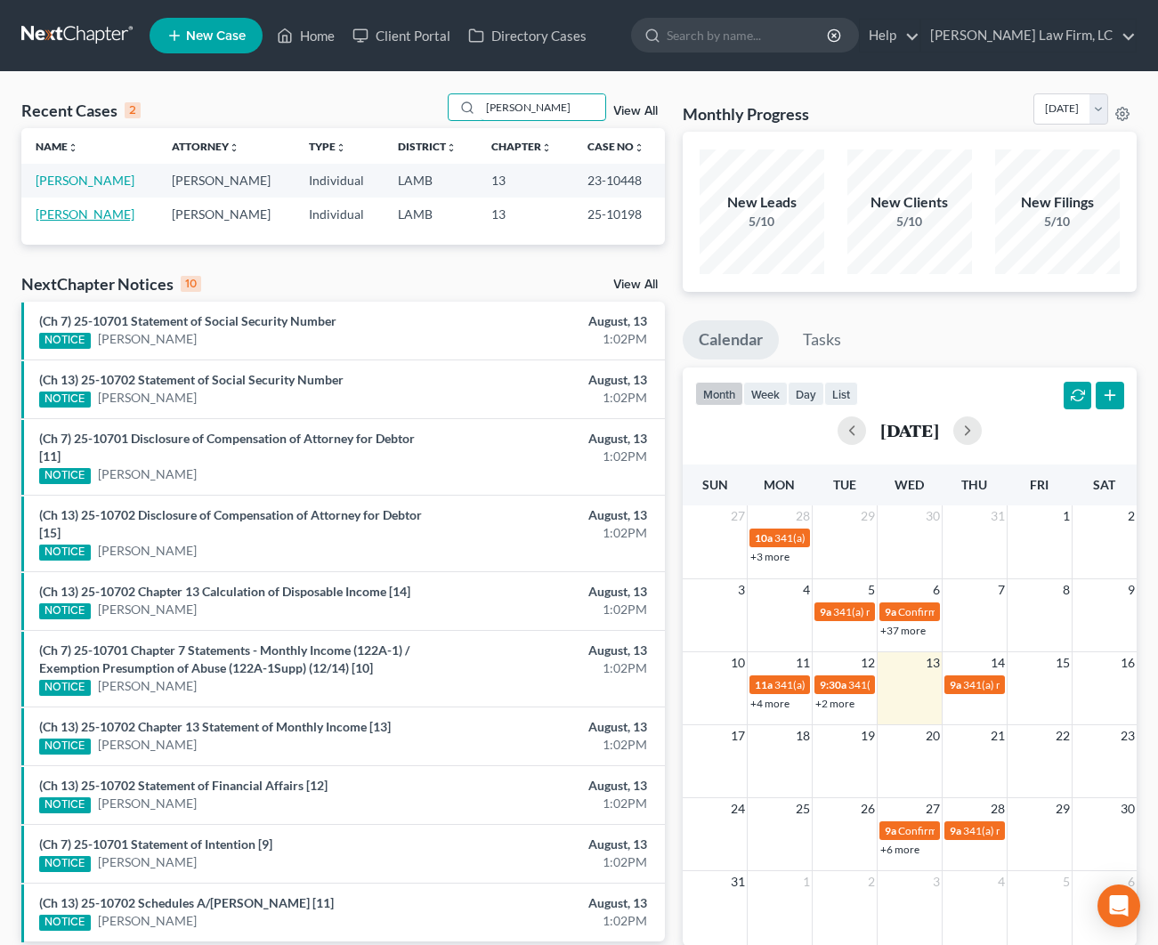
type input "[PERSON_NAME]"
click at [100, 219] on link "[PERSON_NAME]" at bounding box center [85, 214] width 99 height 15
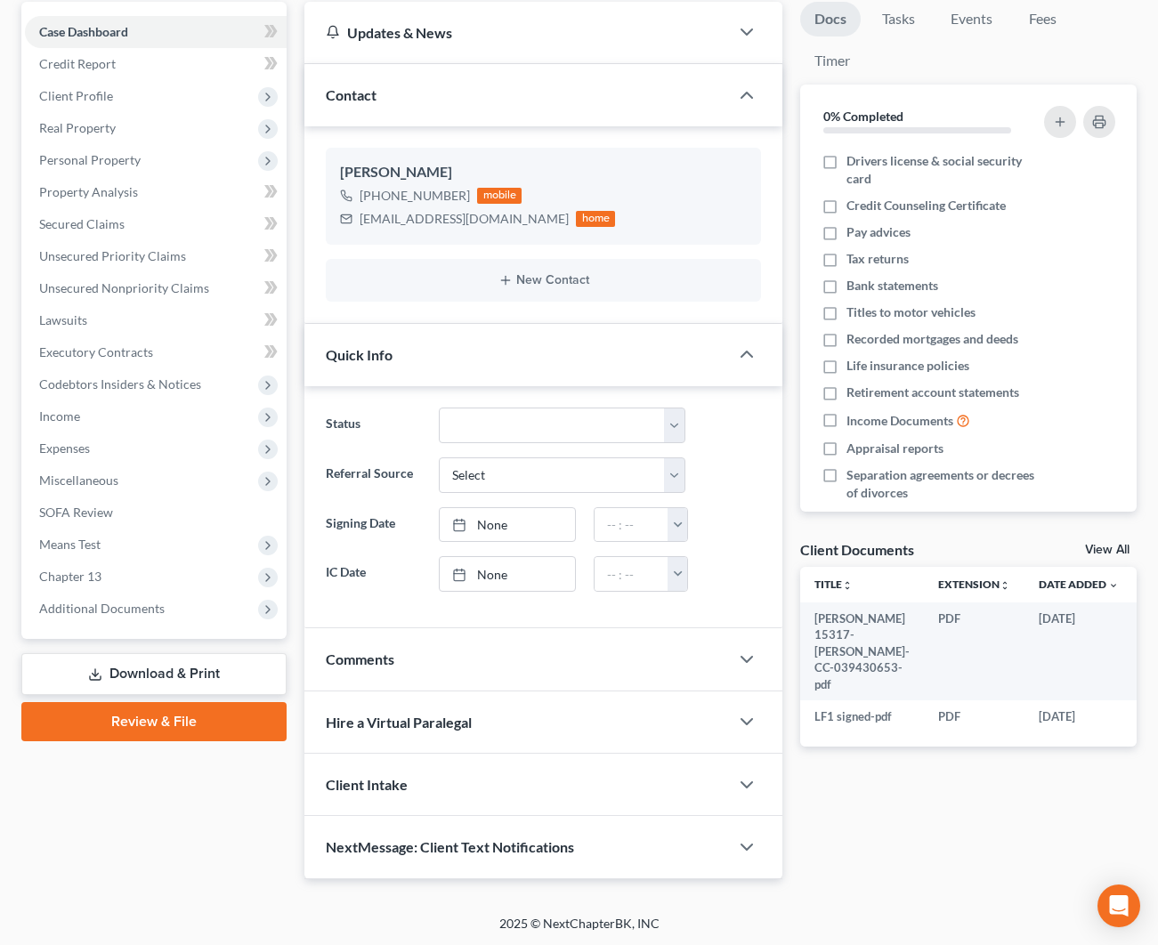
scroll to position [168, 0]
click at [563, 715] on div "Hire a Virtual Paralegal" at bounding box center [516, 723] width 425 height 61
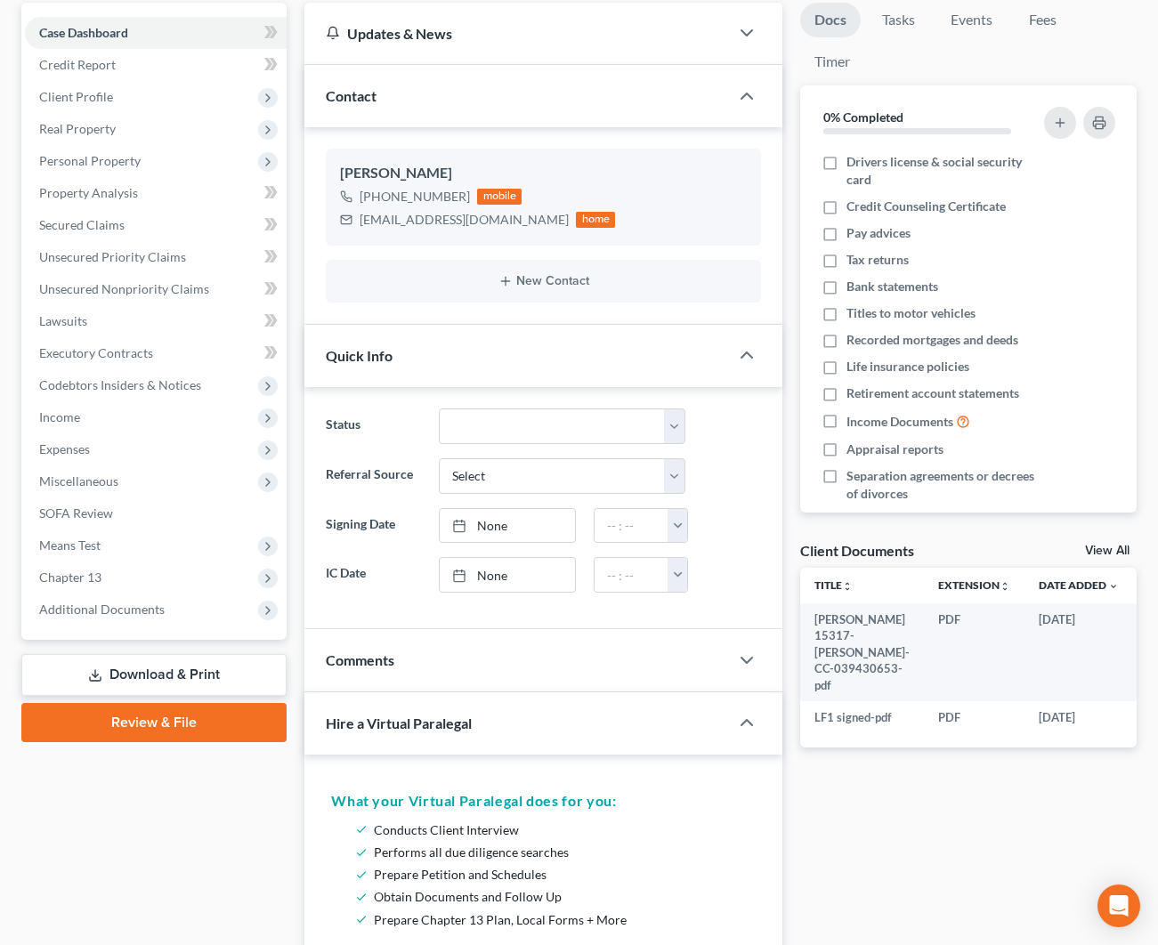
click at [567, 681] on div "Comments" at bounding box center [516, 659] width 425 height 61
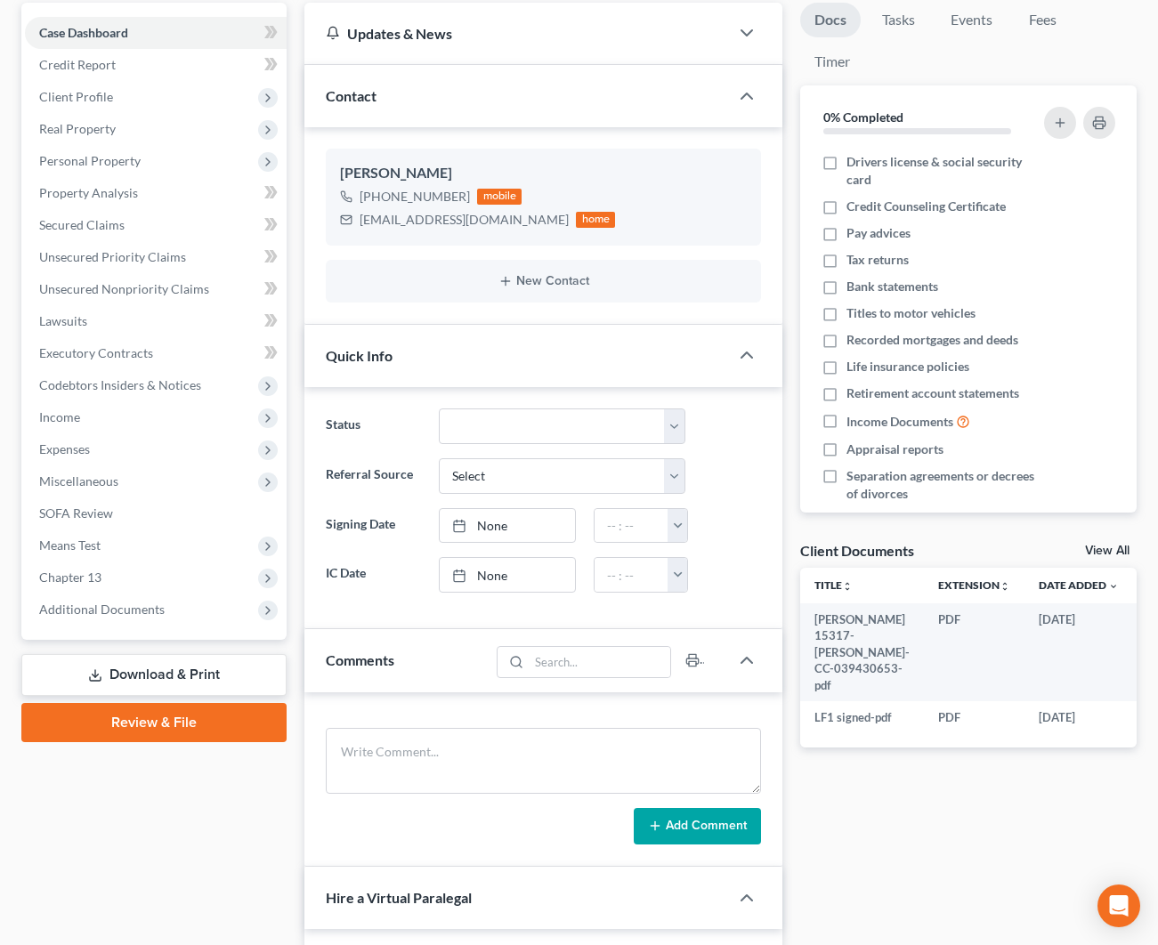
click at [559, 720] on div "Add Comment" at bounding box center [543, 780] width 478 height 175
click at [437, 733] on textarea at bounding box center [543, 761] width 435 height 66
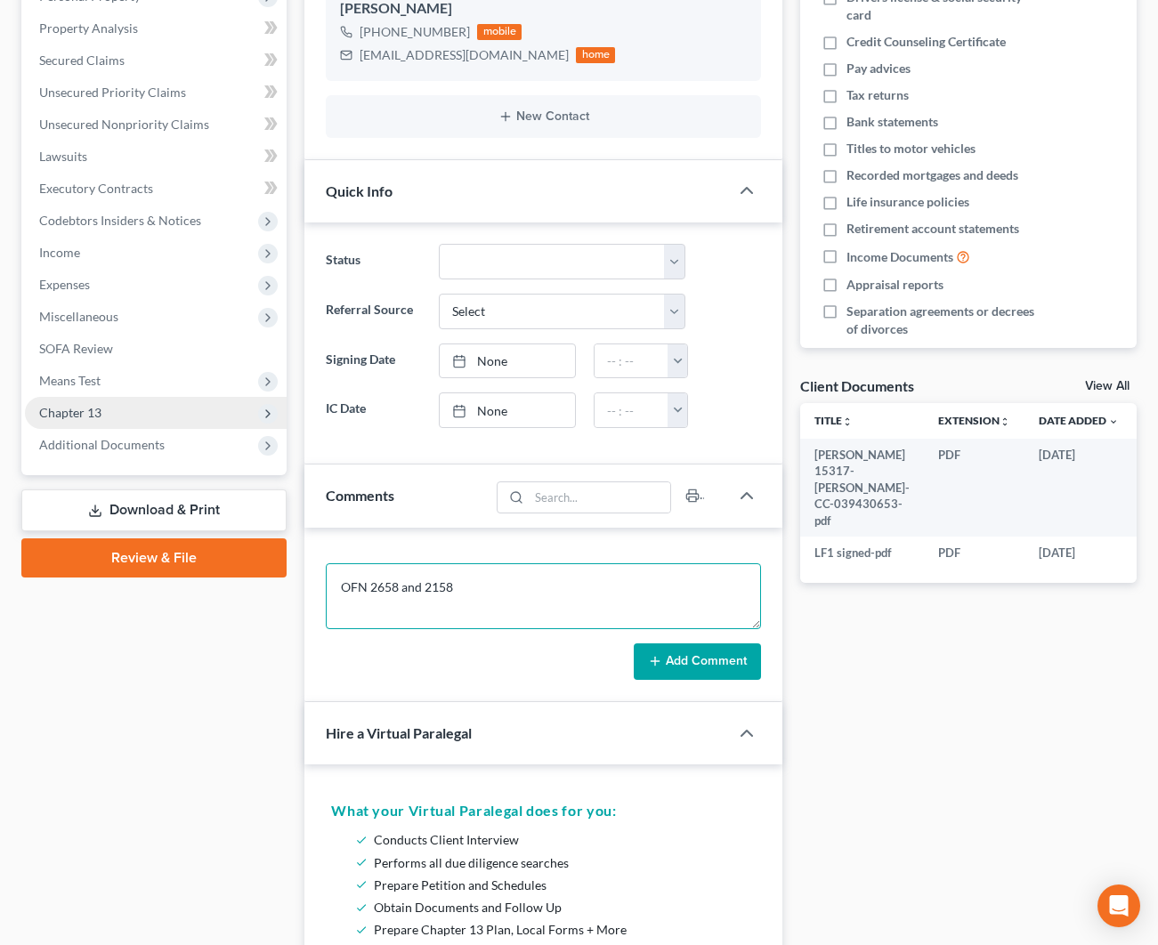
scroll to position [340, 0]
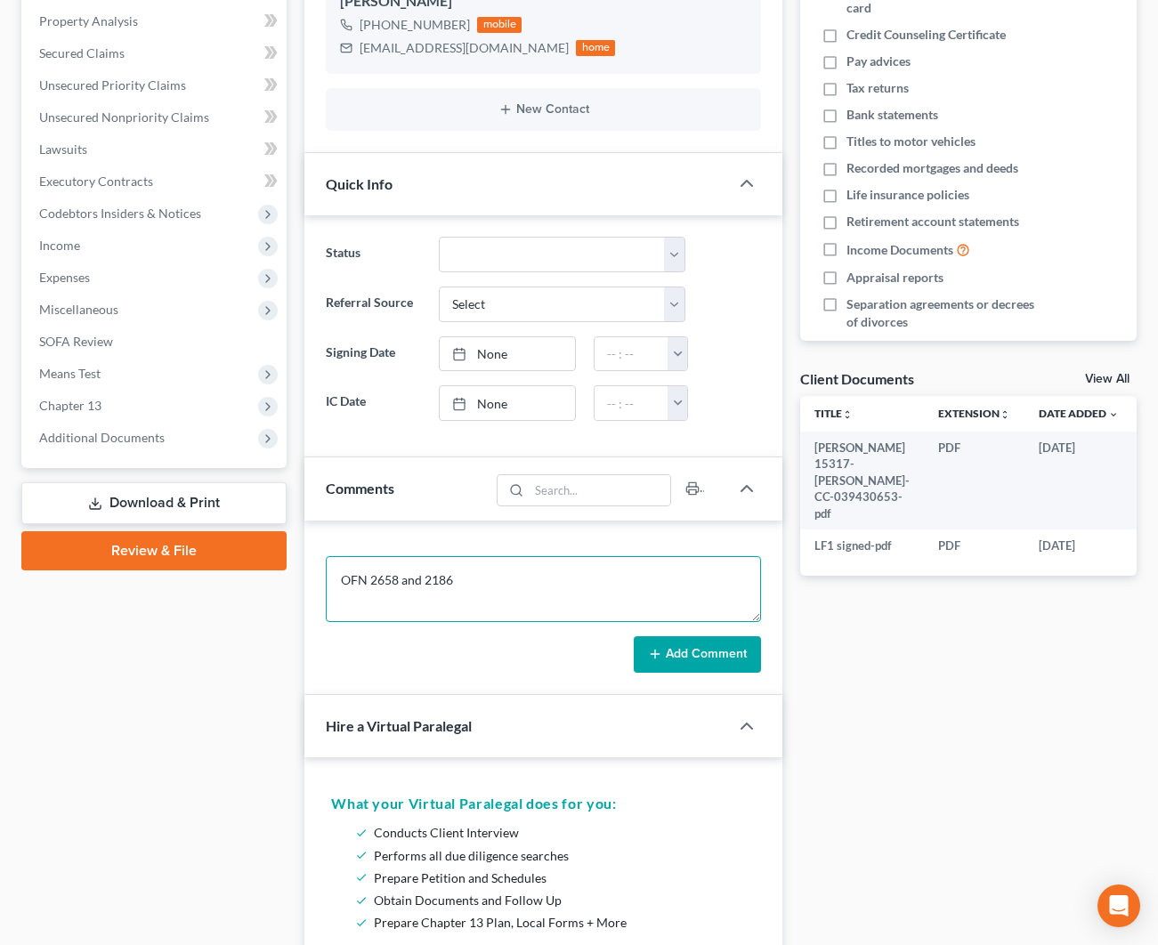
type textarea "OFN 2658 and 2186"
click at [697, 657] on button "Add Comment" at bounding box center [697, 654] width 127 height 37
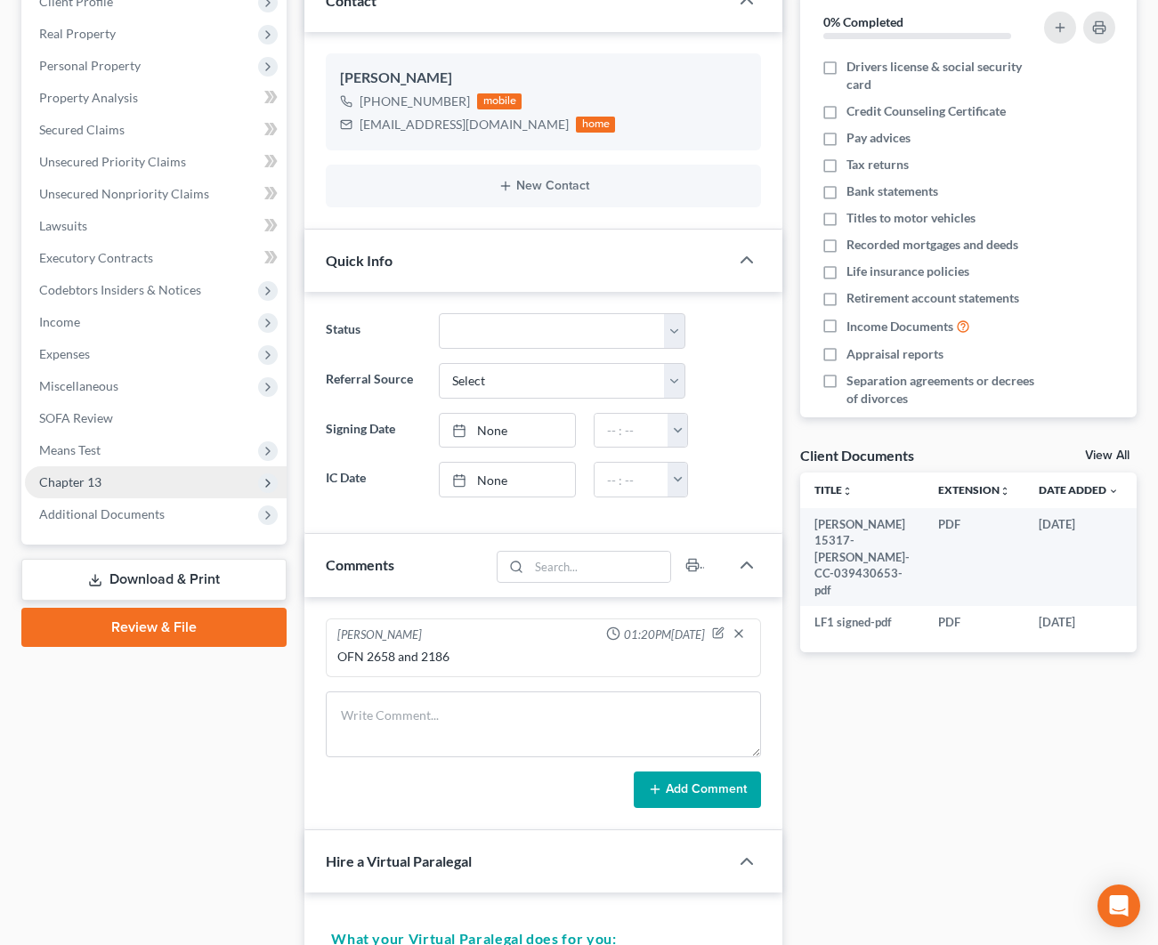
scroll to position [263, 0]
drag, startPoint x: 460, startPoint y: 101, endPoint x: 377, endPoint y: 99, distance: 83.7
click at [377, 99] on div "[PHONE_NUMBER]" at bounding box center [415, 102] width 110 height 18
copy div "[PHONE_NUMBER]"
drag, startPoint x: 501, startPoint y: 126, endPoint x: 361, endPoint y: 131, distance: 139.9
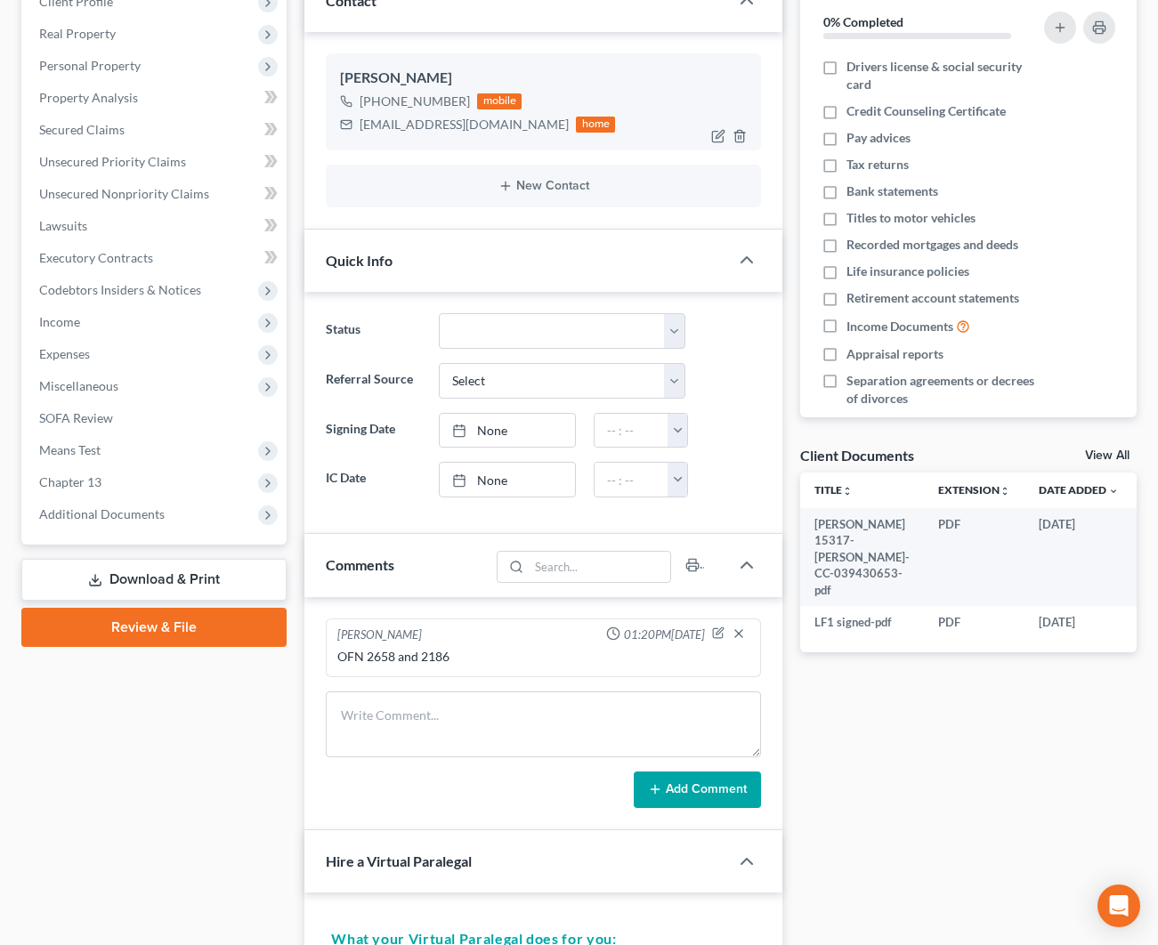
click at [361, 131] on div "[EMAIL_ADDRESS][DOMAIN_NAME] home" at bounding box center [477, 124] width 275 height 23
drag, startPoint x: 504, startPoint y: 125, endPoint x: 361, endPoint y: 124, distance: 142.4
click at [361, 124] on div "[EMAIL_ADDRESS][DOMAIN_NAME] home" at bounding box center [477, 124] width 275 height 23
copy div "[EMAIL_ADDRESS][DOMAIN_NAME]"
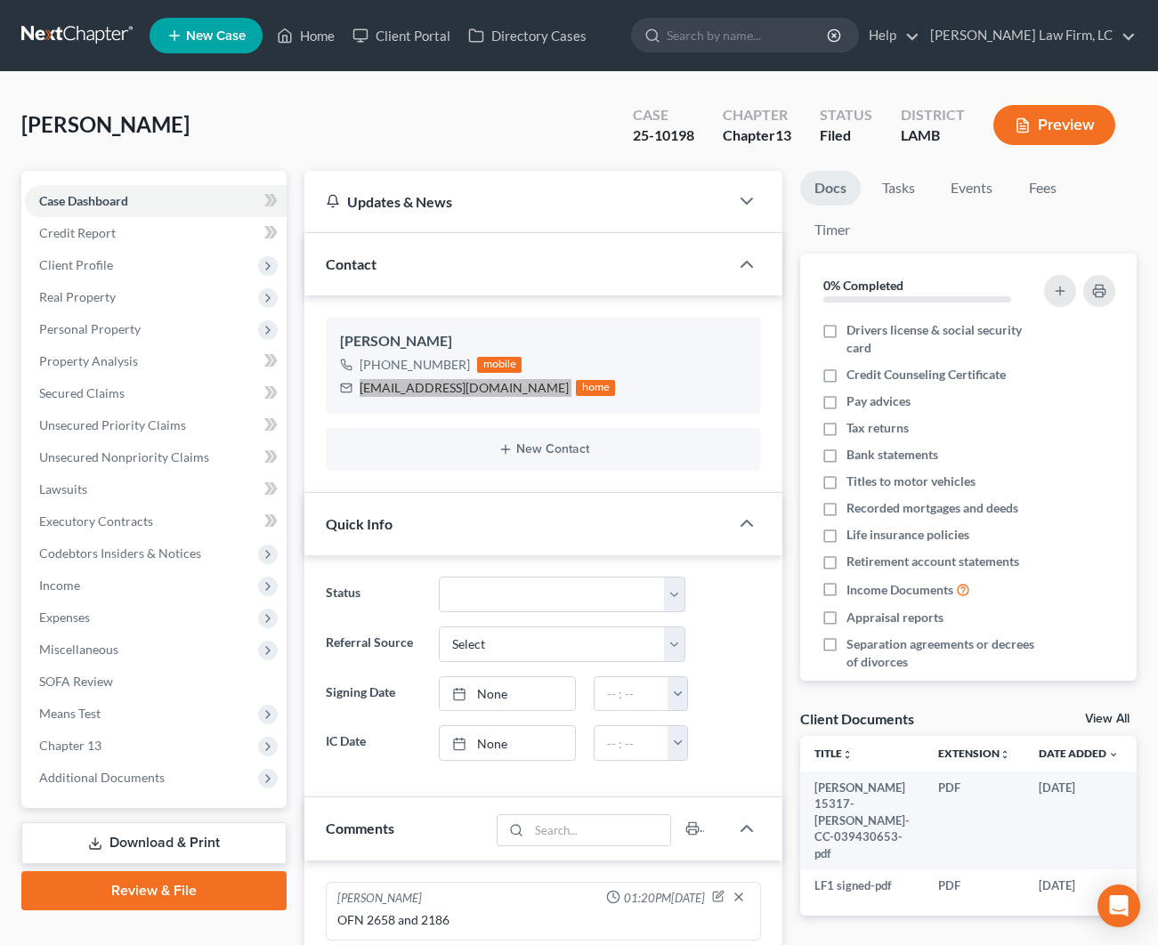
scroll to position [0, 0]
drag, startPoint x: 625, startPoint y: 135, endPoint x: 711, endPoint y: 134, distance: 86.4
click at [711, 134] on div "Case 25-10198 Chapter Chapter 13 Status Filed District [GEOGRAPHIC_DATA]" at bounding box center [878, 127] width 518 height 53
click at [705, 142] on div "Case 25-10198" at bounding box center [664, 127] width 90 height 53
drag, startPoint x: 669, startPoint y: 134, endPoint x: 615, endPoint y: 132, distance: 54.3
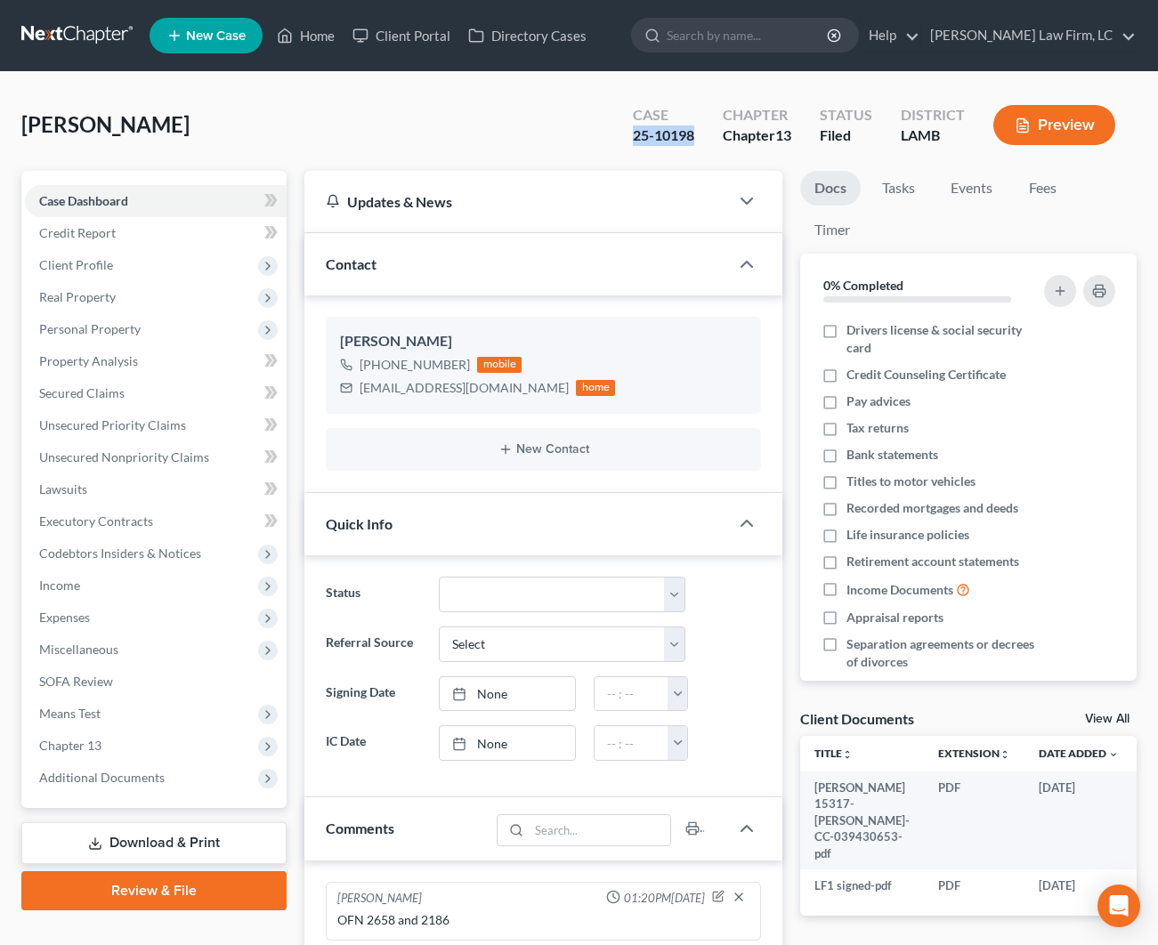
click at [615, 132] on div "Case 25-10198 Chapter Chapter 13 Status Filed District [GEOGRAPHIC_DATA]" at bounding box center [874, 124] width 525 height 63
copy div "25-10198"
drag, startPoint x: 45, startPoint y: 420, endPoint x: 433, endPoint y: 163, distance: 465.6
click at [433, 163] on div "[PERSON_NAME] Upgraded Case 25-10198 Chapter Chapter 13 Status Filed District […" at bounding box center [578, 131] width 1115 height 77
click at [116, 253] on span "Client Profile" at bounding box center [156, 265] width 262 height 32
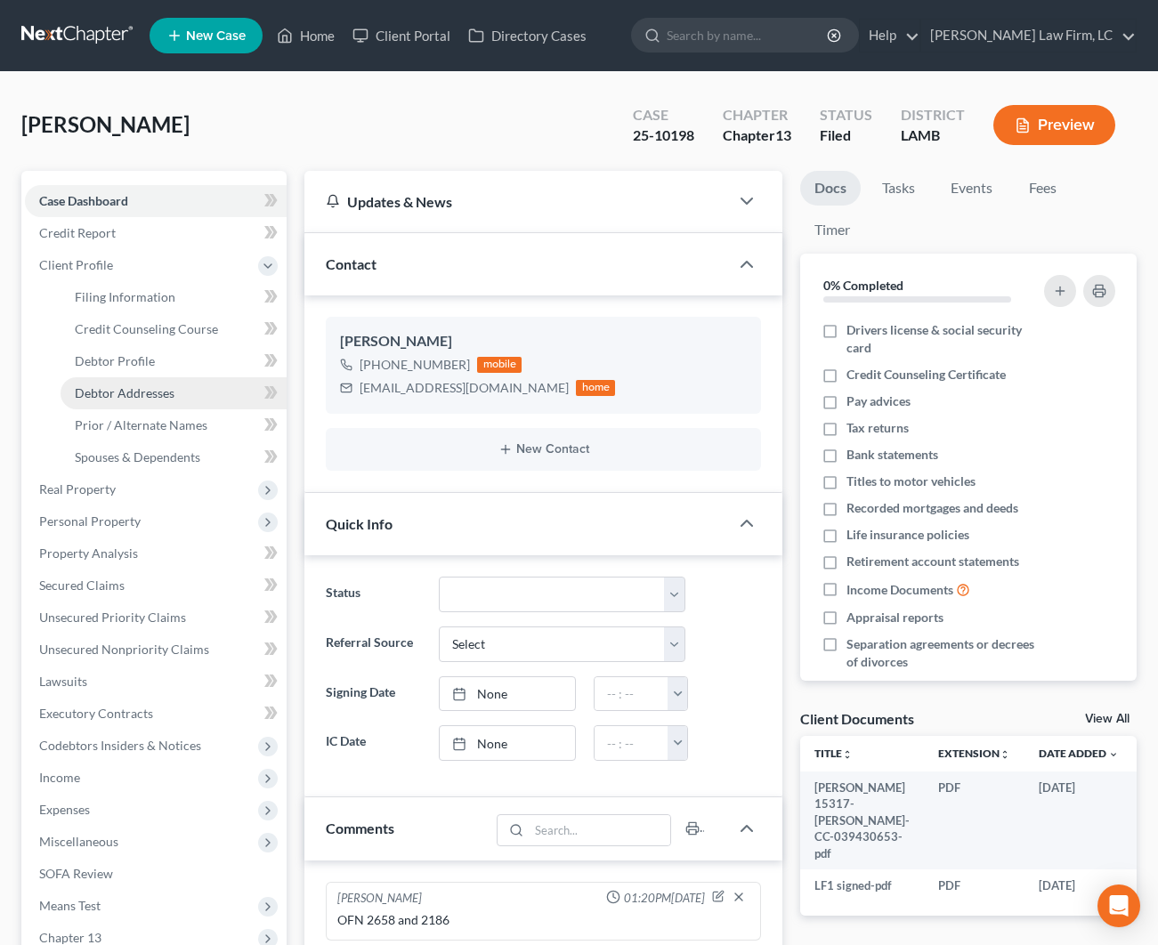
drag, startPoint x: 118, startPoint y: 297, endPoint x: 189, endPoint y: 387, distance: 114.1
click at [118, 297] on span "Filing Information" at bounding box center [125, 296] width 101 height 15
select select "1"
select select "0"
select select "3"
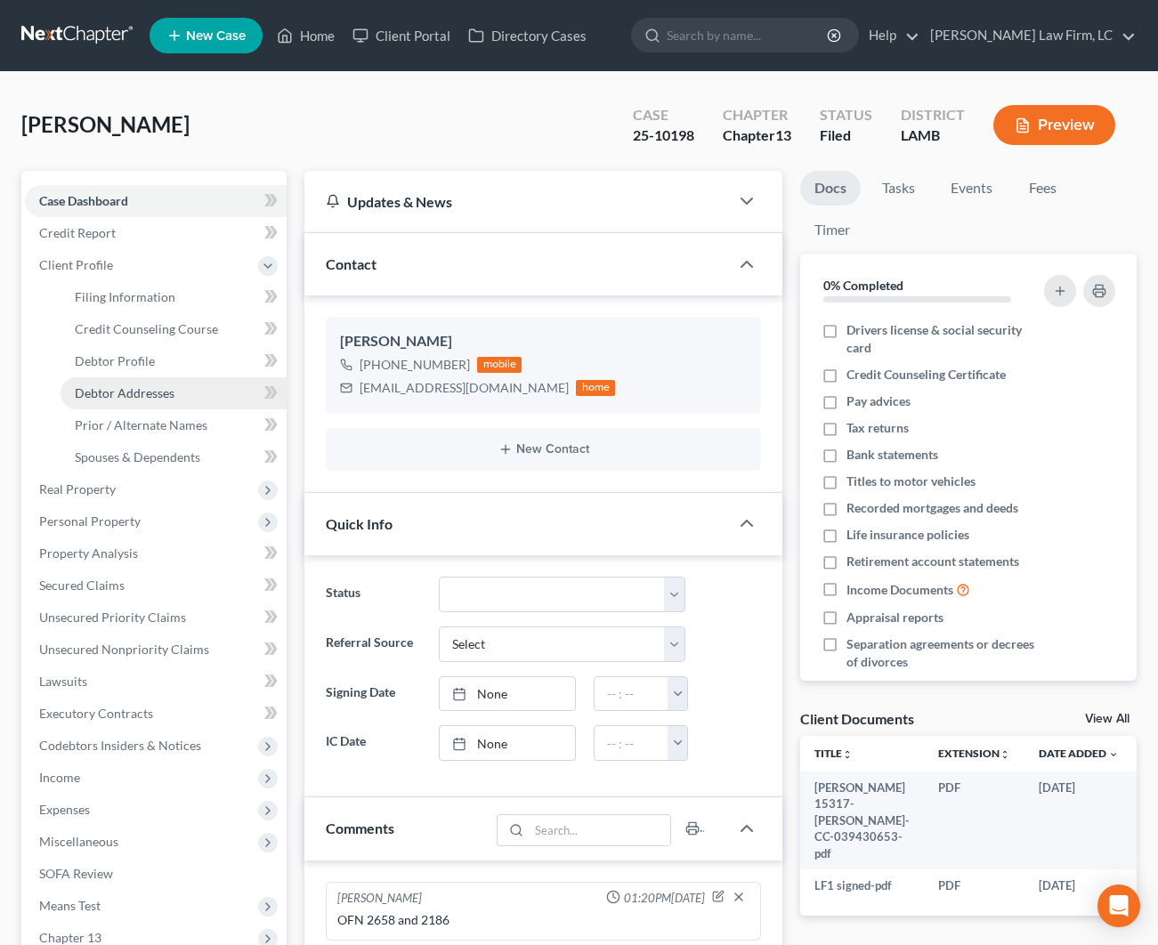
select select "35"
select select "0"
select select "19"
